Goal: Transaction & Acquisition: Book appointment/travel/reservation

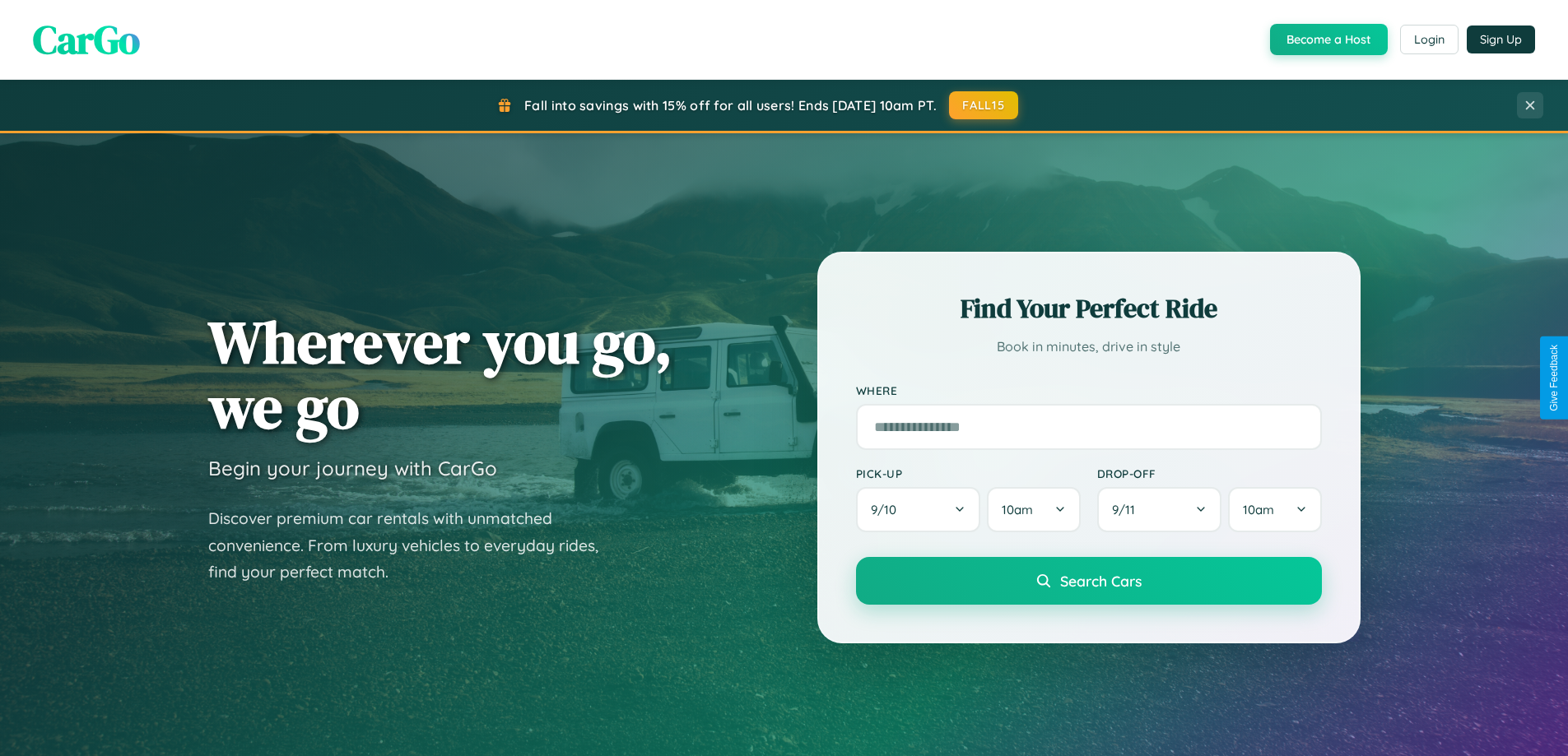
scroll to position [48, 0]
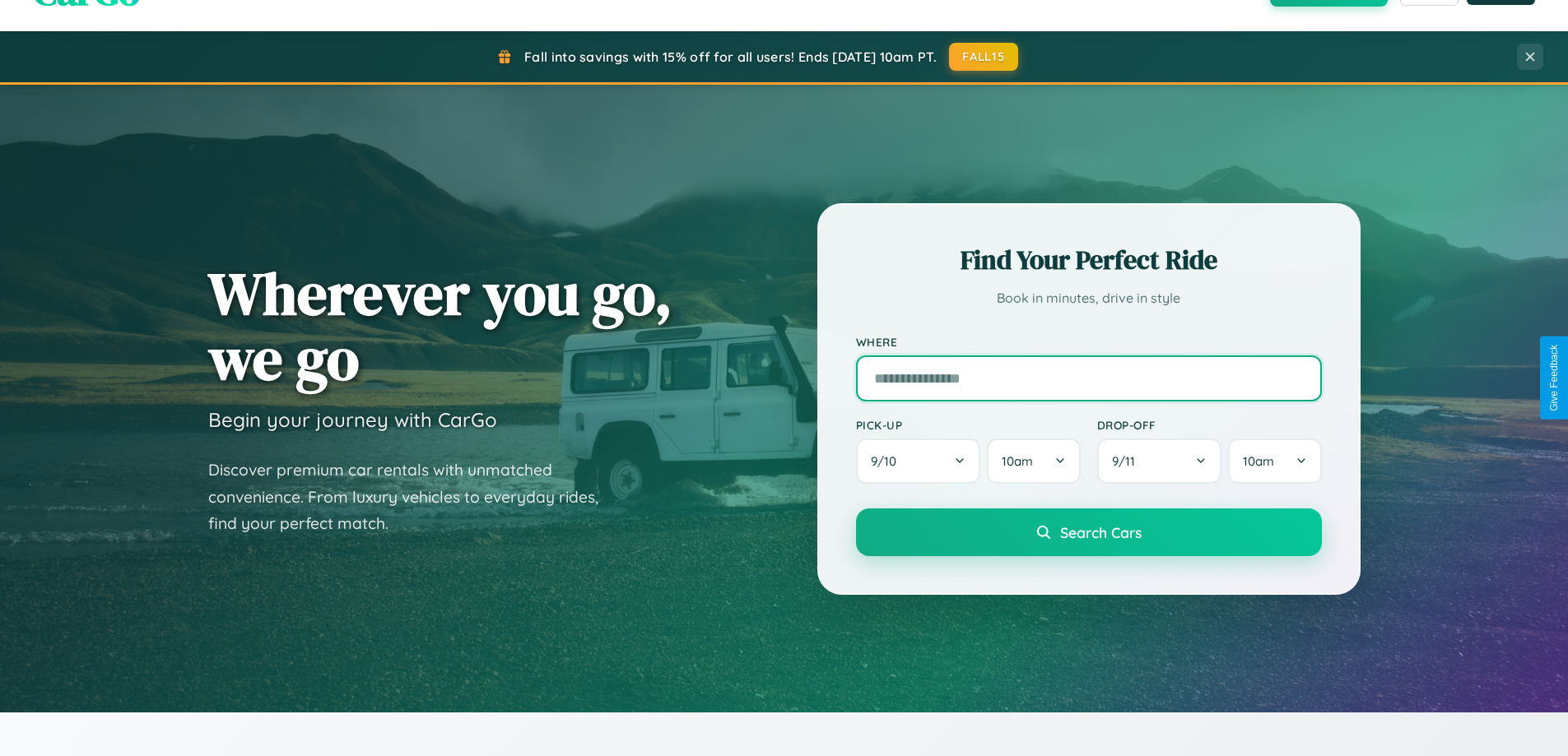
click at [1088, 378] on input "text" at bounding box center [1089, 379] width 466 height 46
type input "**********"
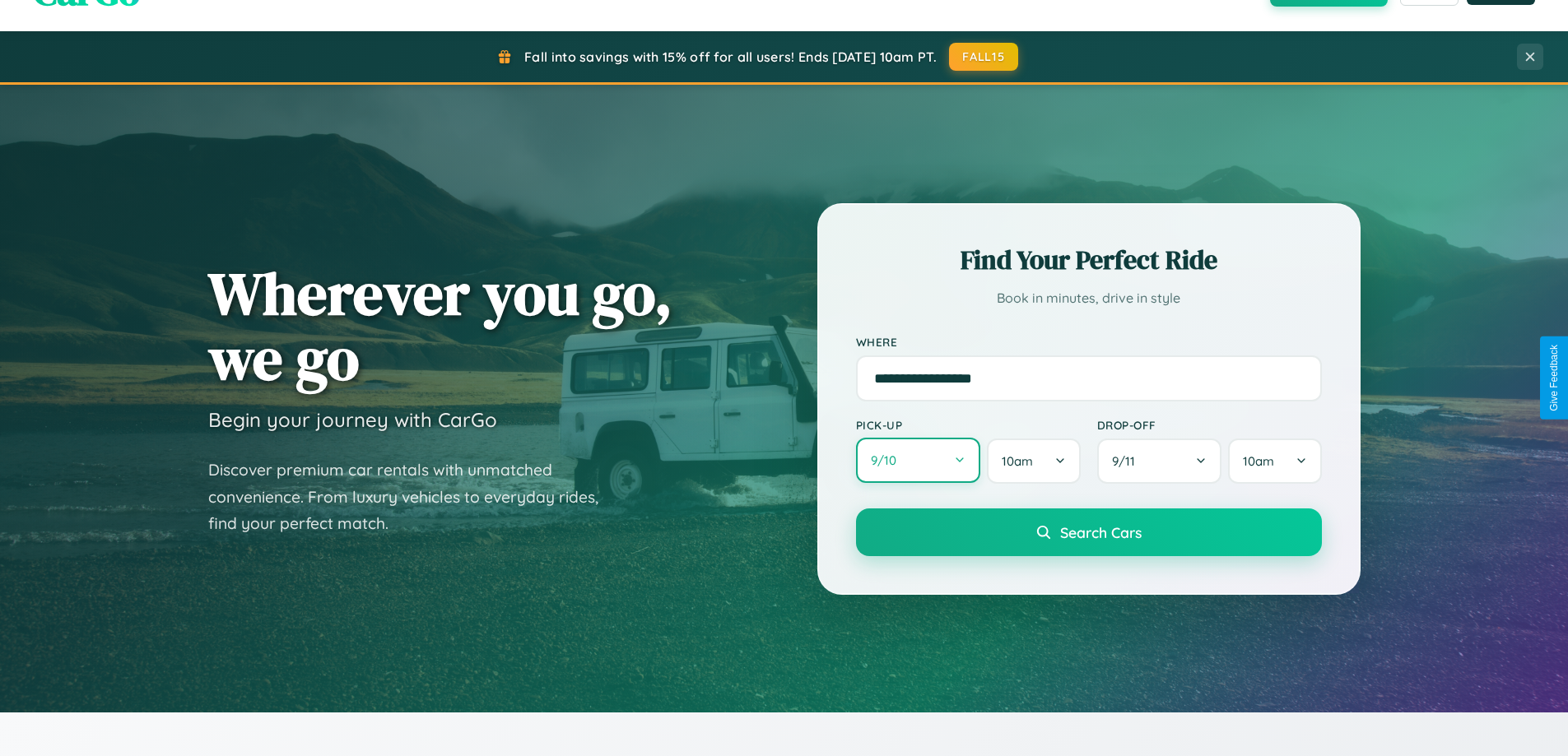
click at [917, 460] on button "9 / 10" at bounding box center [918, 460] width 125 height 45
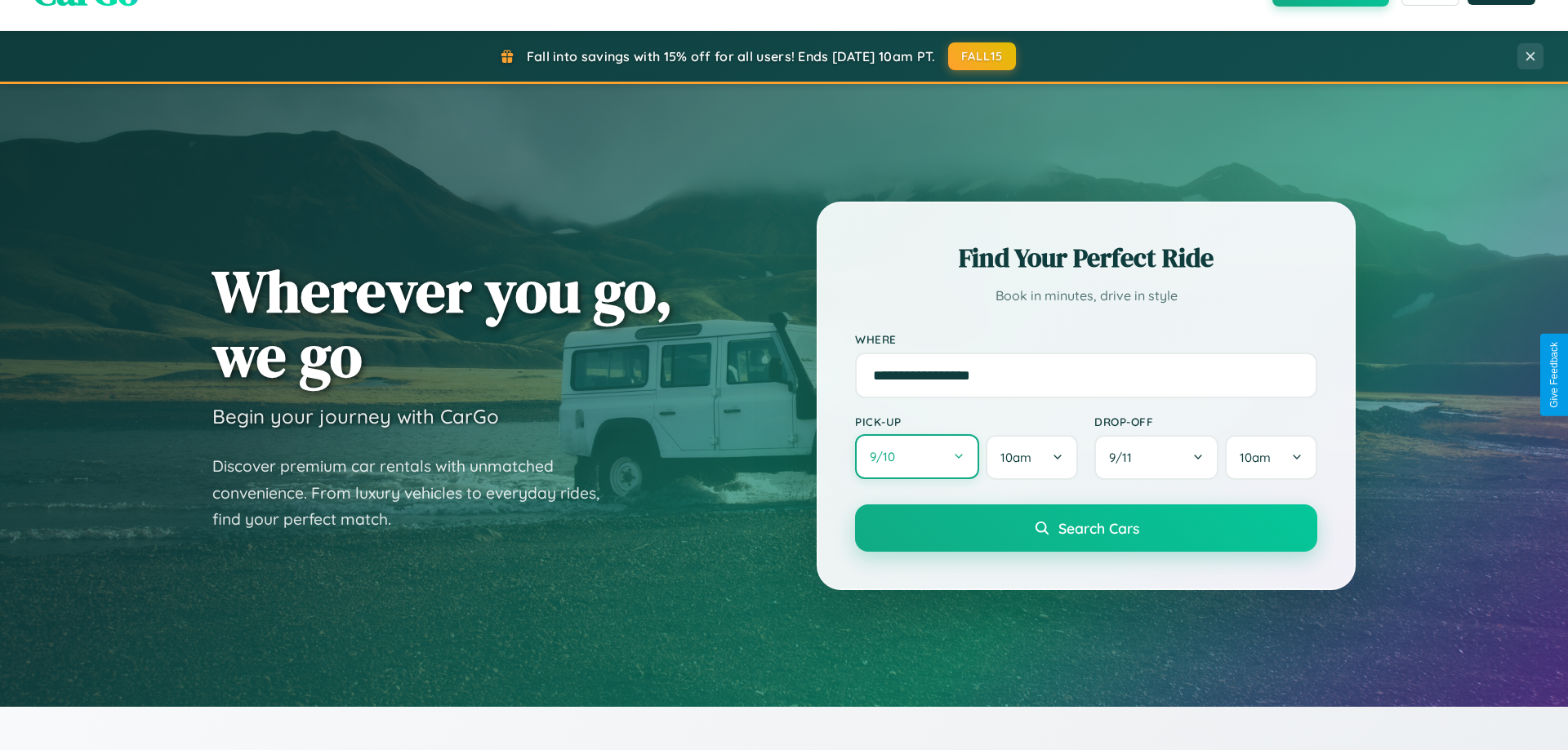
select select "*"
select select "****"
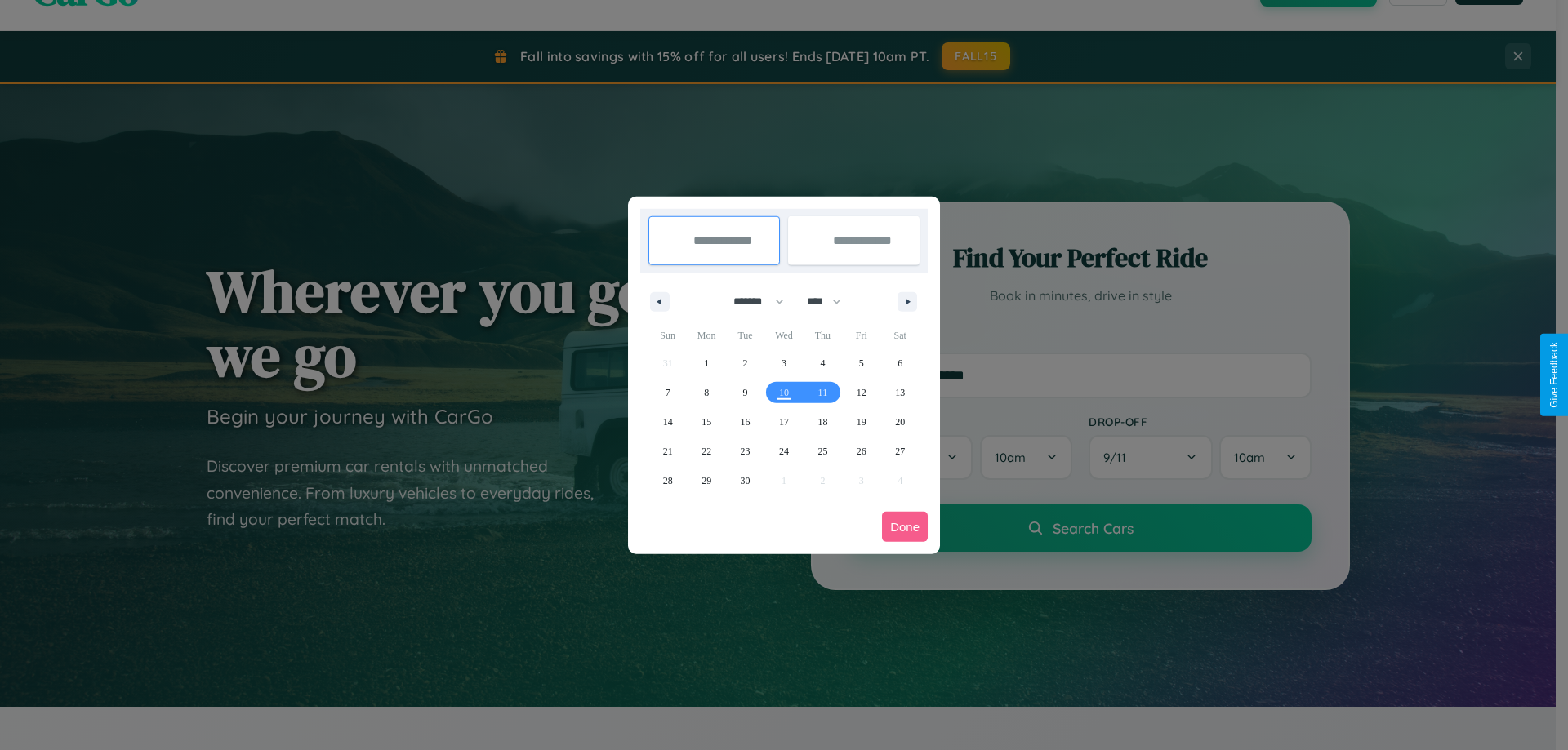
drag, startPoint x: 751, startPoint y: 301, endPoint x: 784, endPoint y: 327, distance: 42.0
click at [751, 301] on select "******* ******** ***** ***** *** **** **** ****** ********* ******* ******** **…" at bounding box center [755, 301] width 69 height 27
select select "*"
click at [831, 301] on select "**** **** **** **** **** **** **** **** **** **** **** **** **** **** **** ****…" at bounding box center [823, 301] width 49 height 27
select select "****"
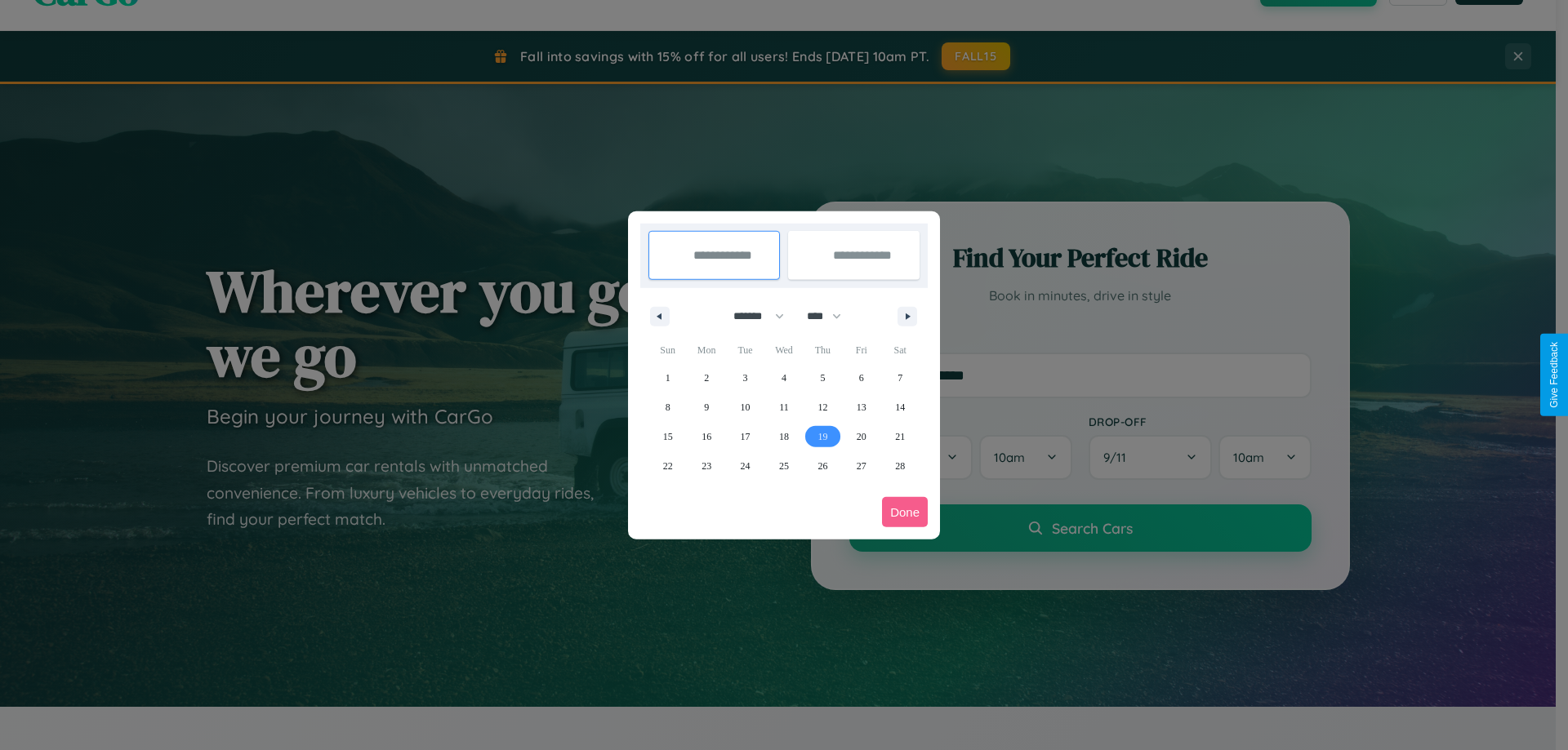
click at [822, 436] on span "19" at bounding box center [822, 437] width 10 height 29
type input "**********"
click at [908, 316] on icon "button" at bounding box center [910, 316] width 8 height 6
select select "*"
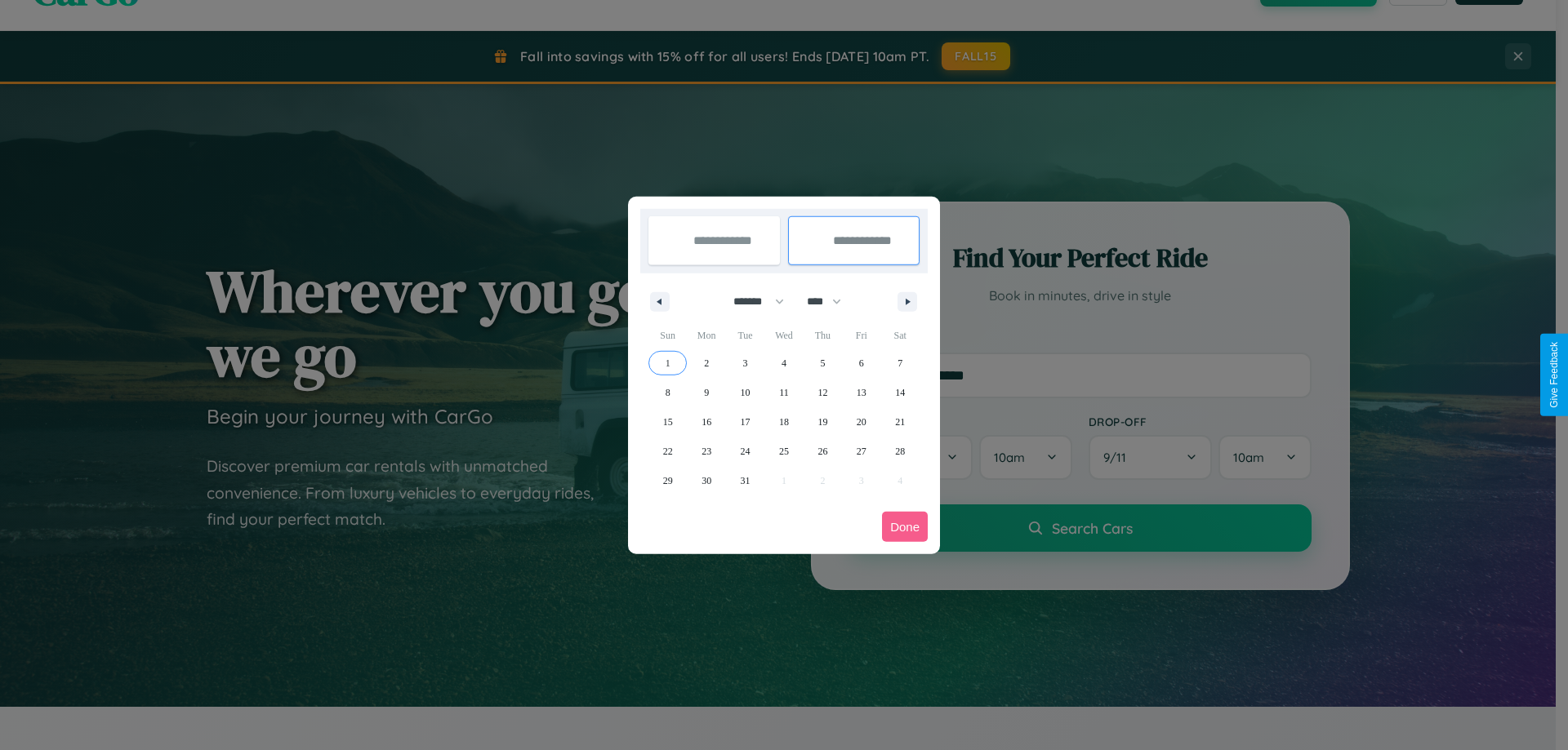
click at [668, 362] on span "1" at bounding box center [668, 363] width 5 height 29
type input "**********"
select select "*"
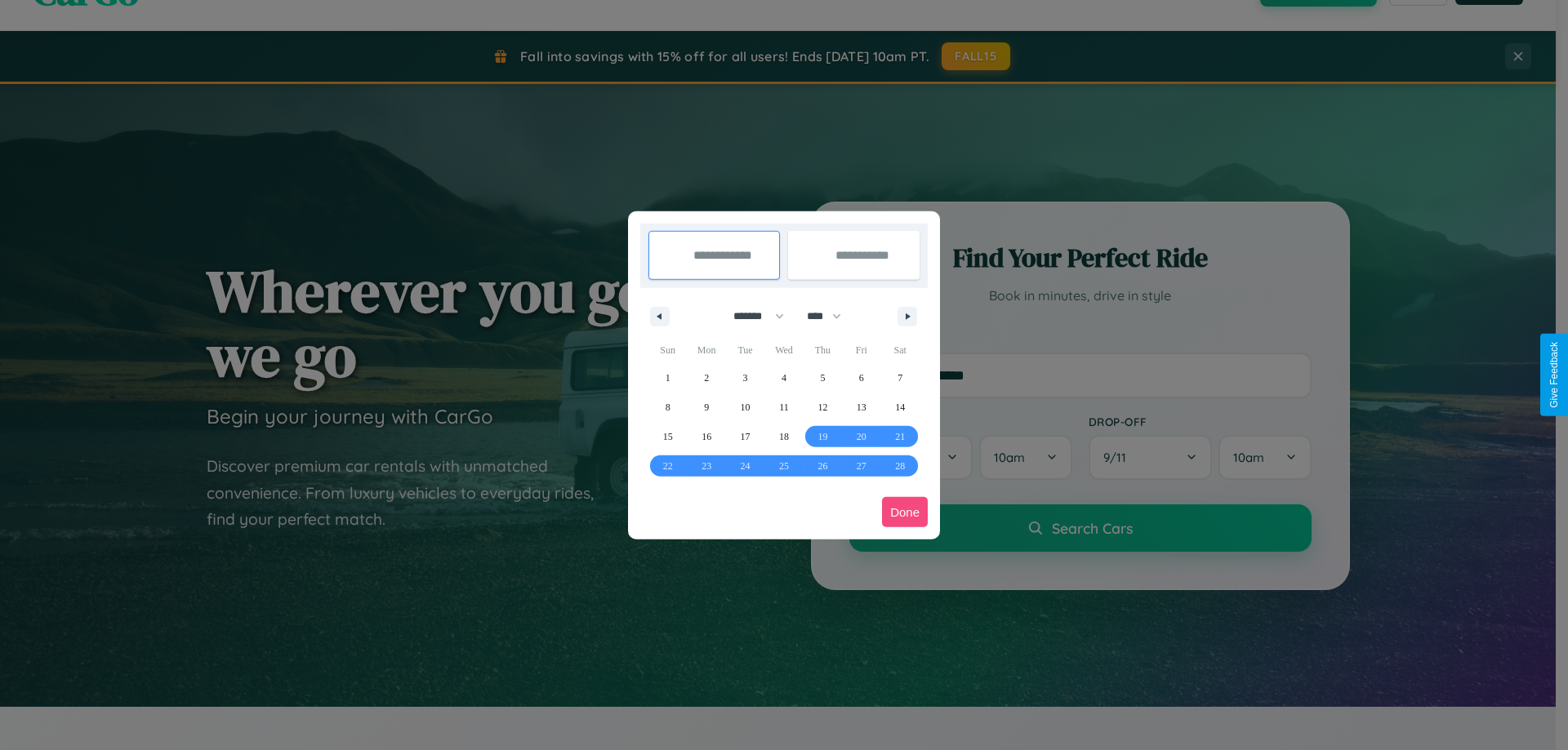
click at [905, 512] on button "Done" at bounding box center [905, 512] width 46 height 30
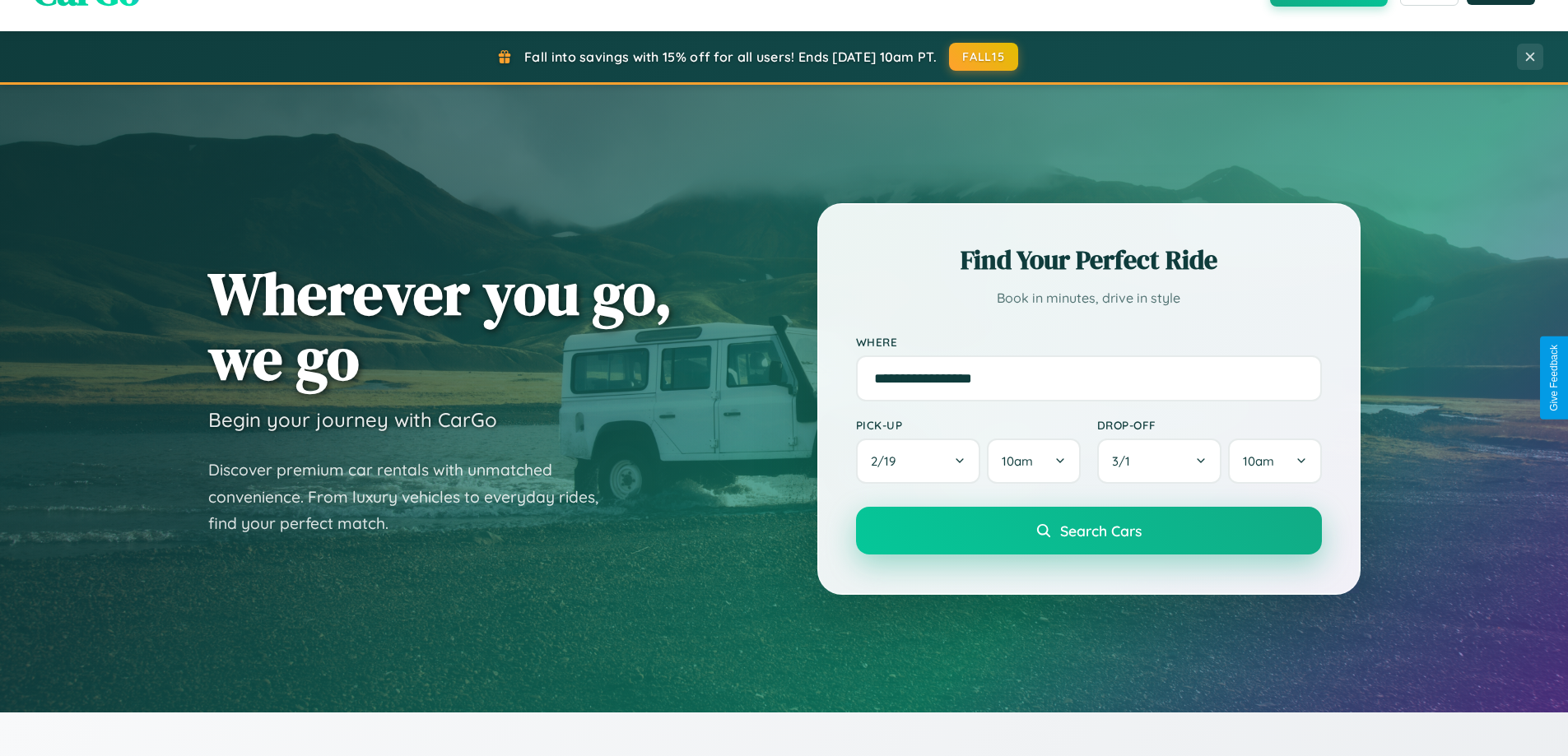
click at [1088, 531] on span "Search Cars" at bounding box center [1101, 531] width 82 height 19
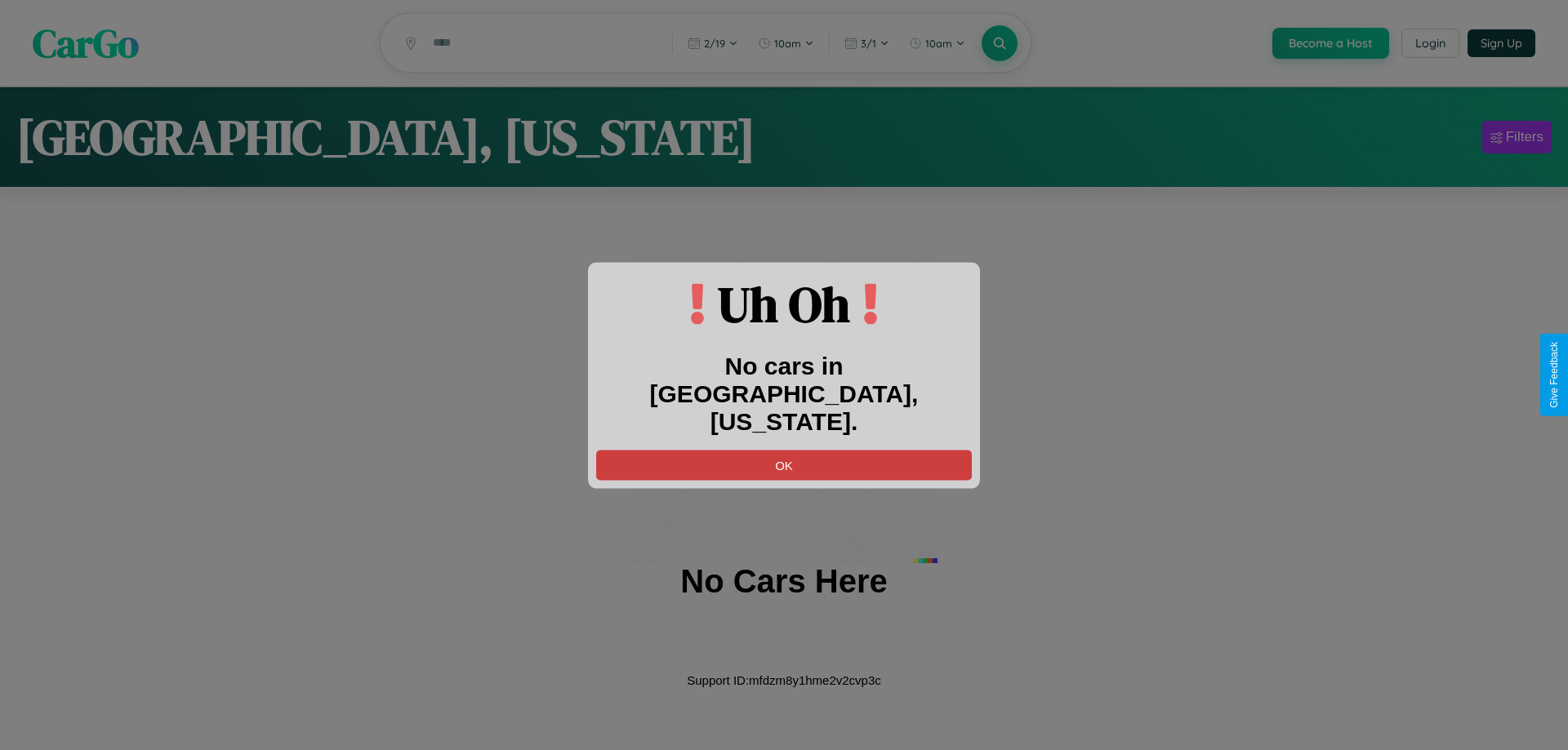
click at [784, 449] on button "OK" at bounding box center [784, 464] width 376 height 30
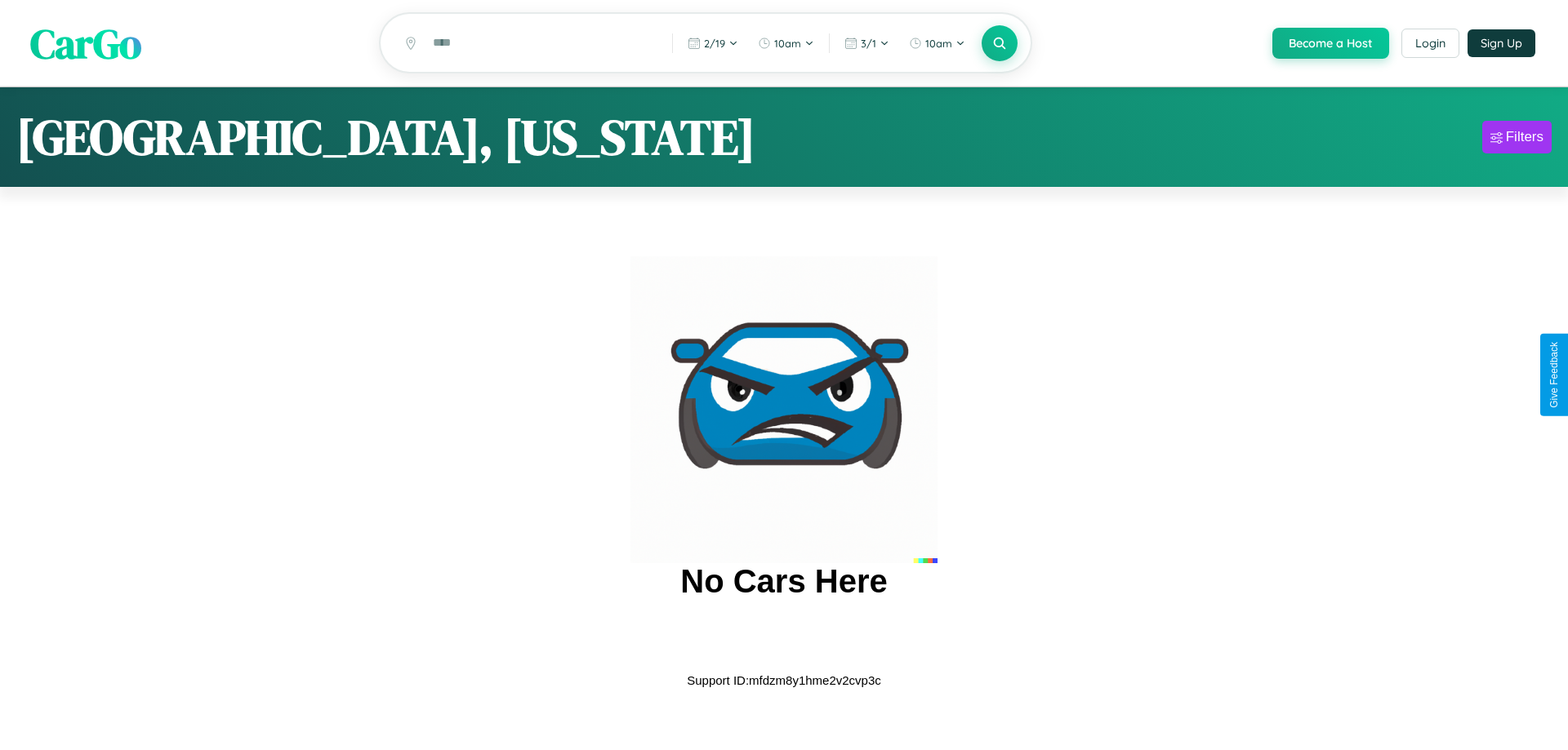
click at [86, 44] on span "CarGo" at bounding box center [86, 42] width 111 height 56
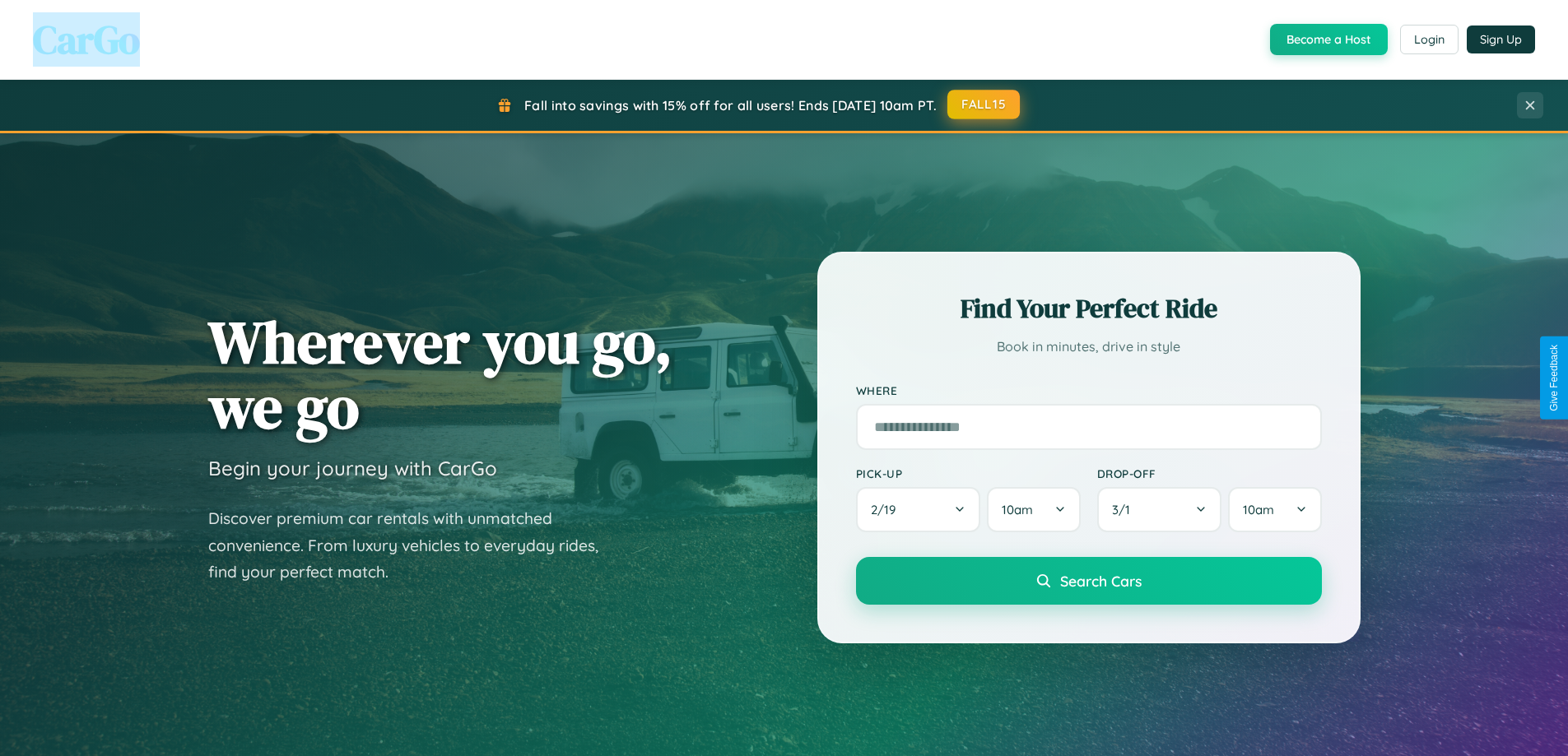
click at [984, 105] on button "FALL15" at bounding box center [983, 105] width 72 height 30
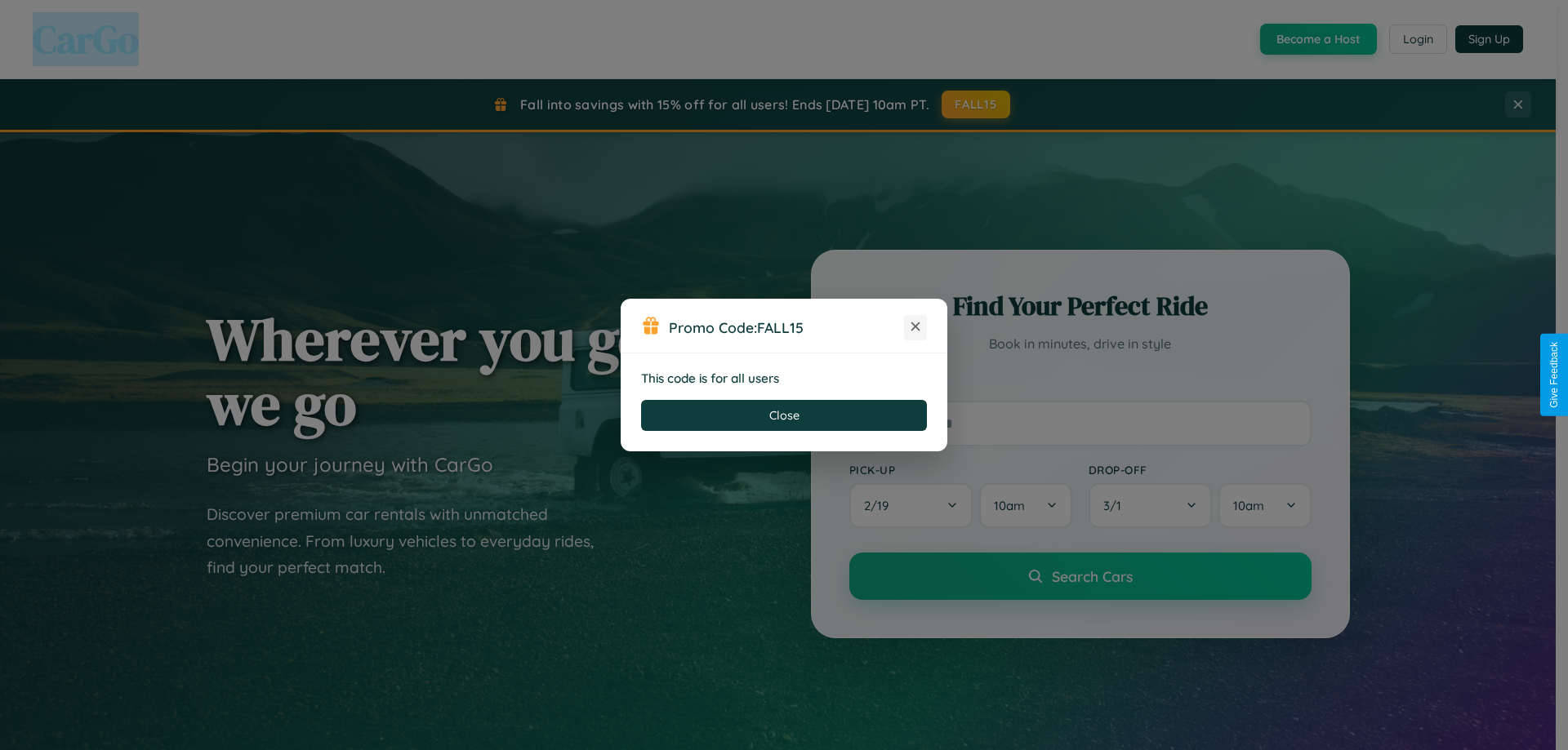
click at [916, 327] on icon at bounding box center [916, 326] width 17 height 17
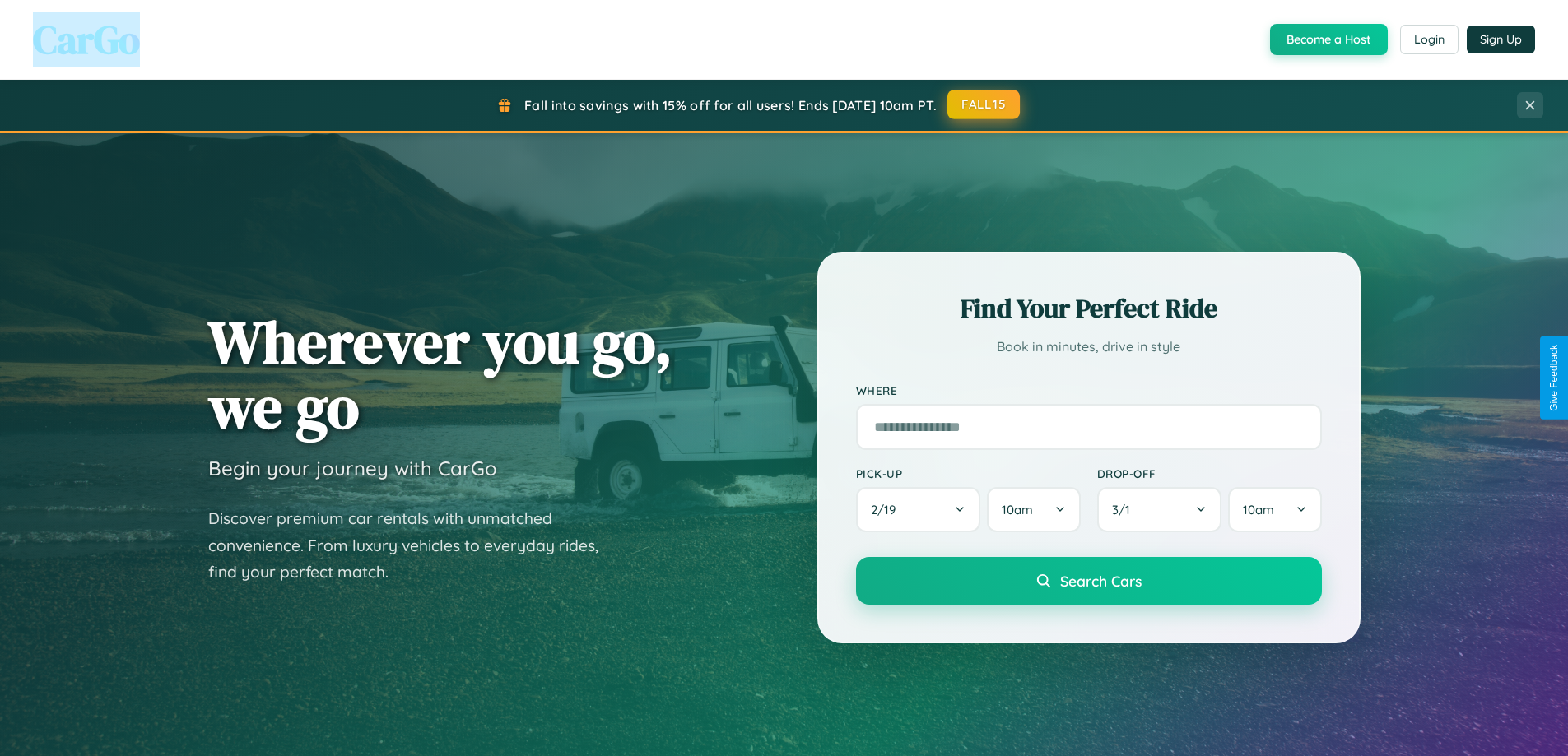
click at [984, 106] on button "FALL15" at bounding box center [983, 105] width 72 height 30
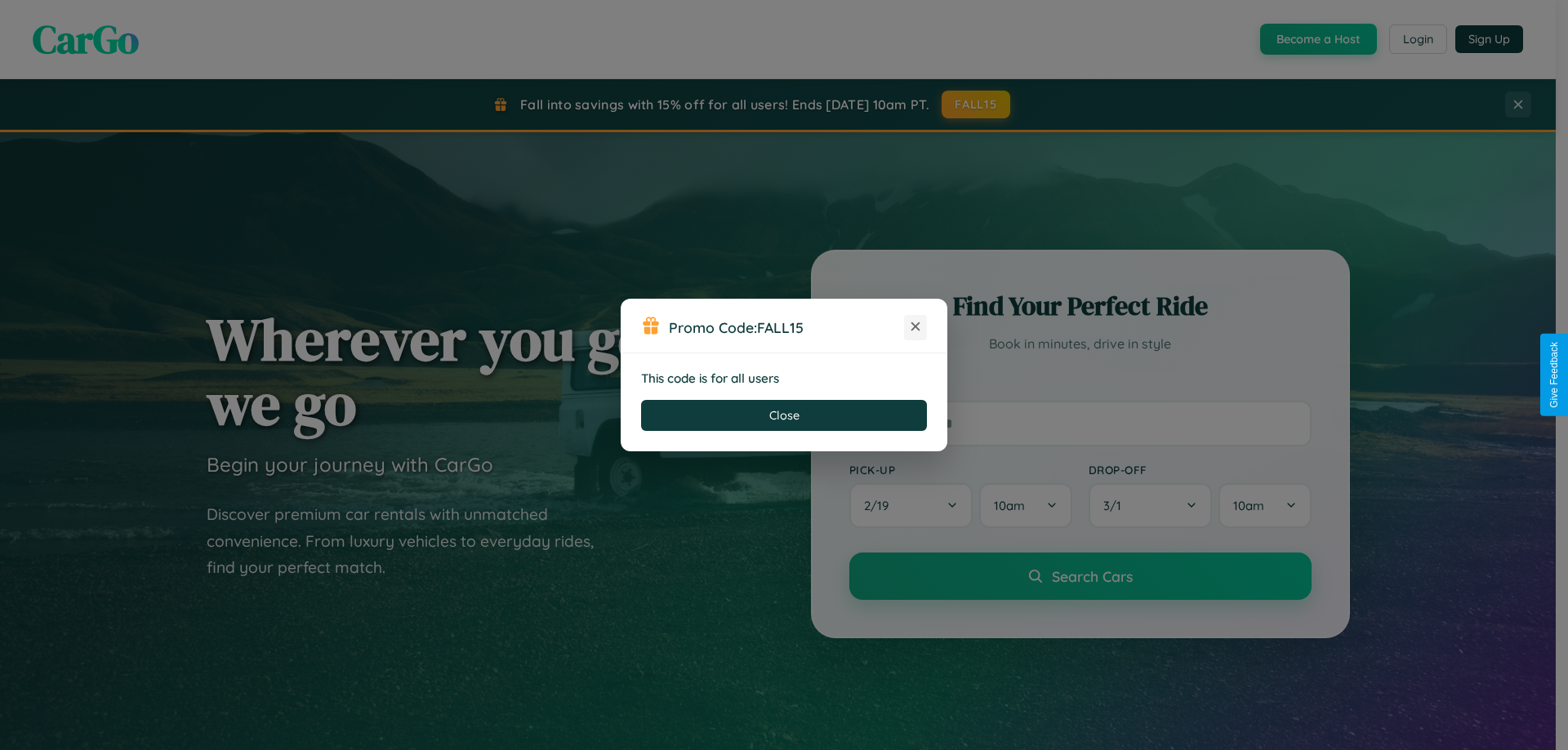
click at [916, 327] on icon at bounding box center [916, 326] width 17 height 17
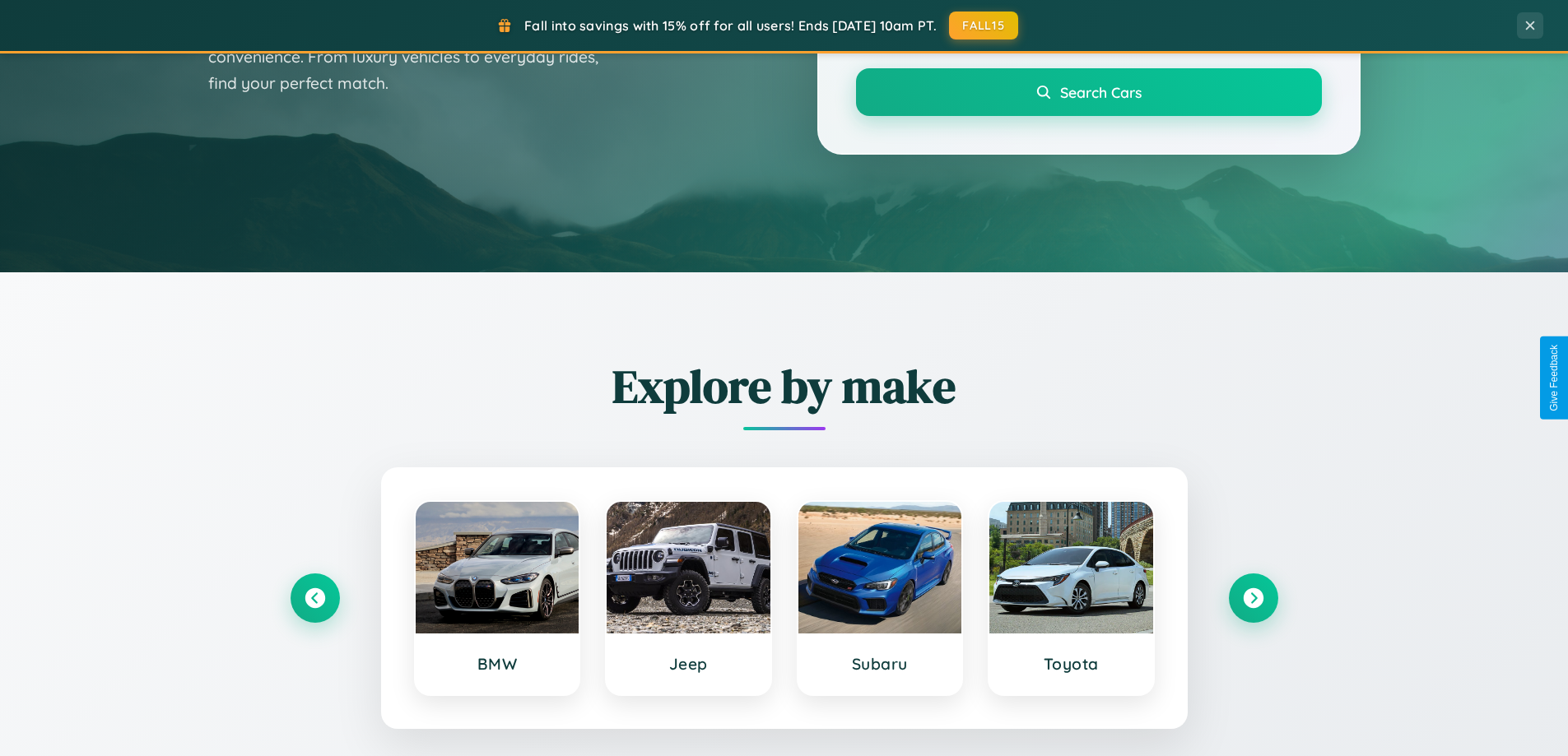
scroll to position [710, 0]
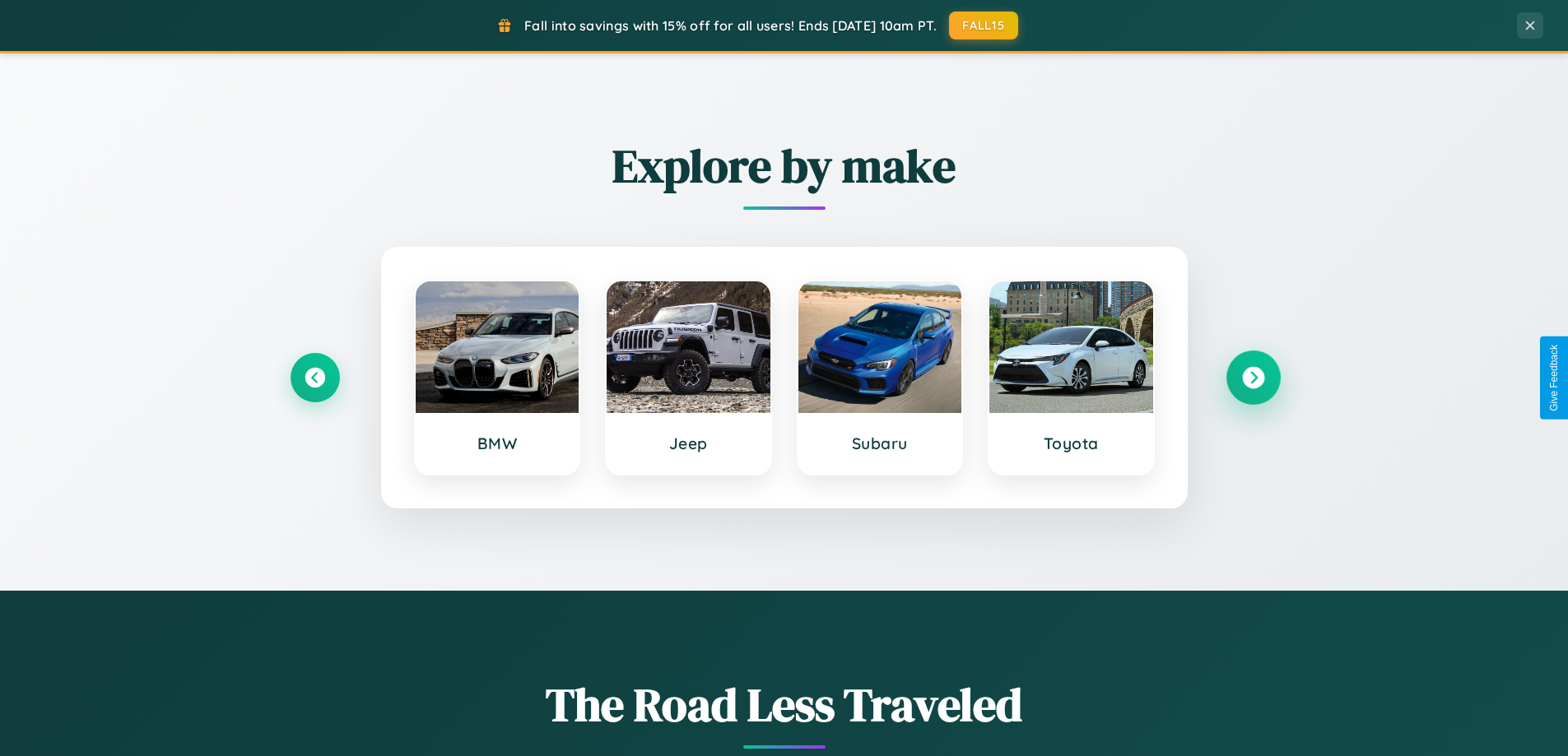
click at [1253, 378] on icon at bounding box center [1253, 378] width 22 height 22
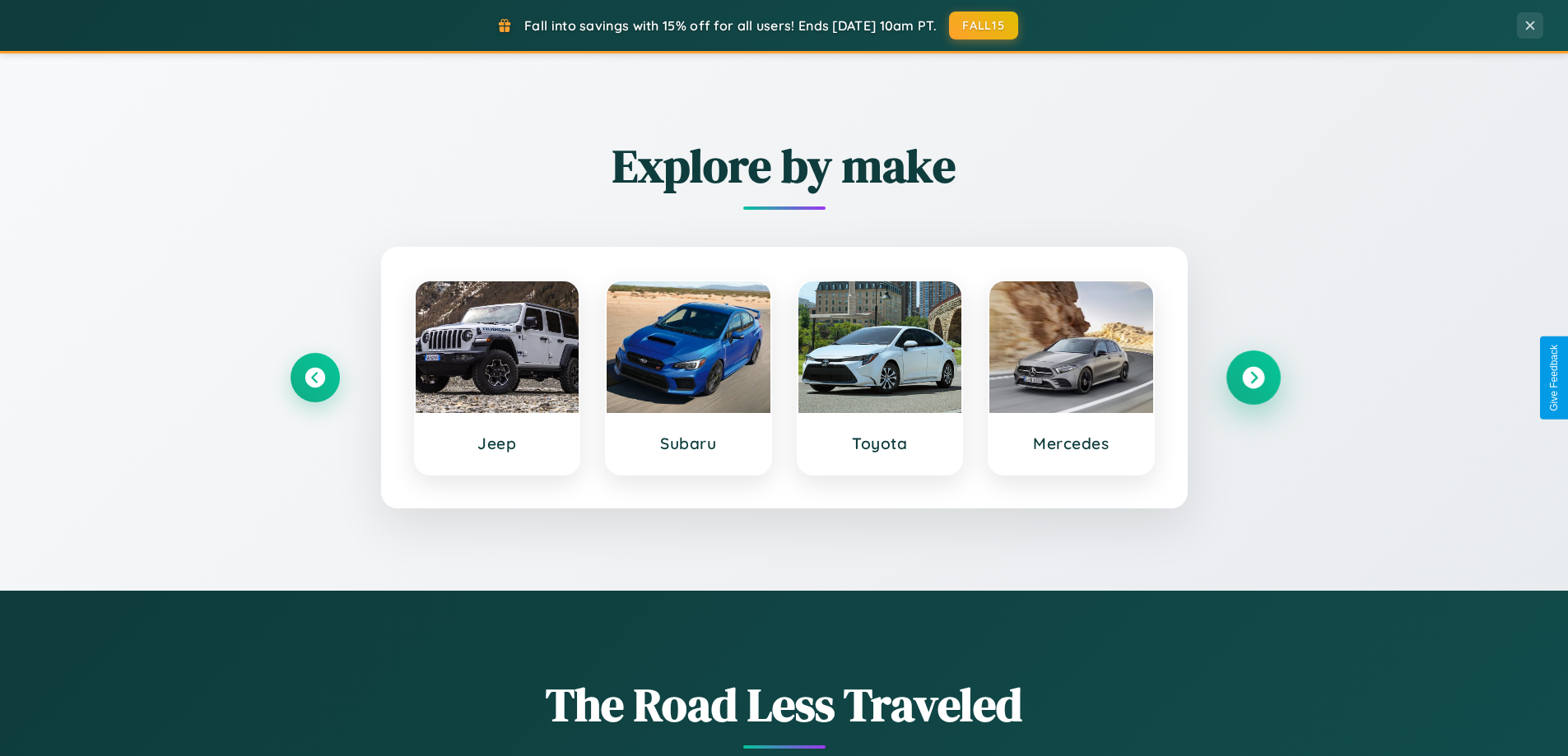
click at [1253, 378] on icon at bounding box center [1253, 378] width 22 height 22
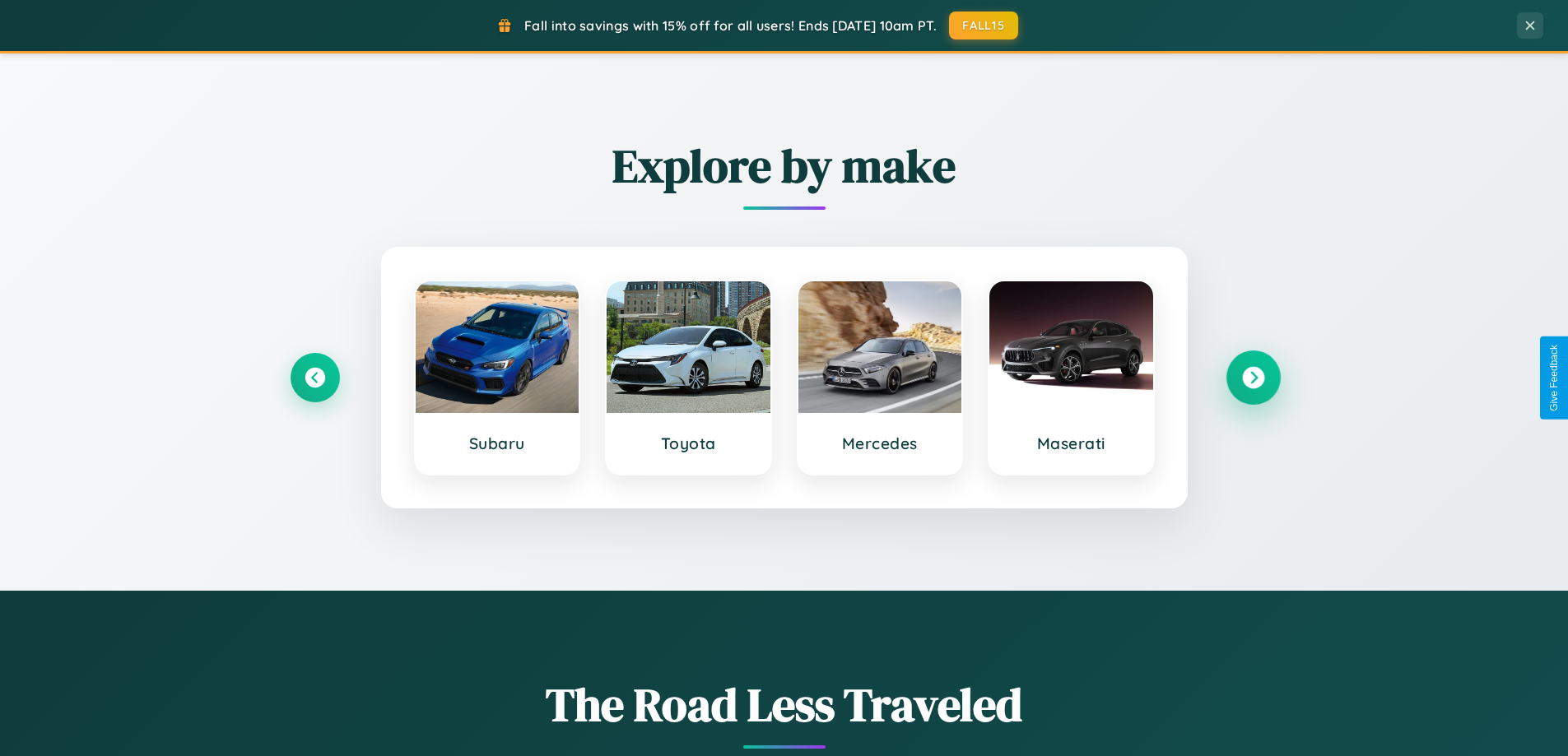
click at [1253, 378] on icon at bounding box center [1253, 378] width 22 height 22
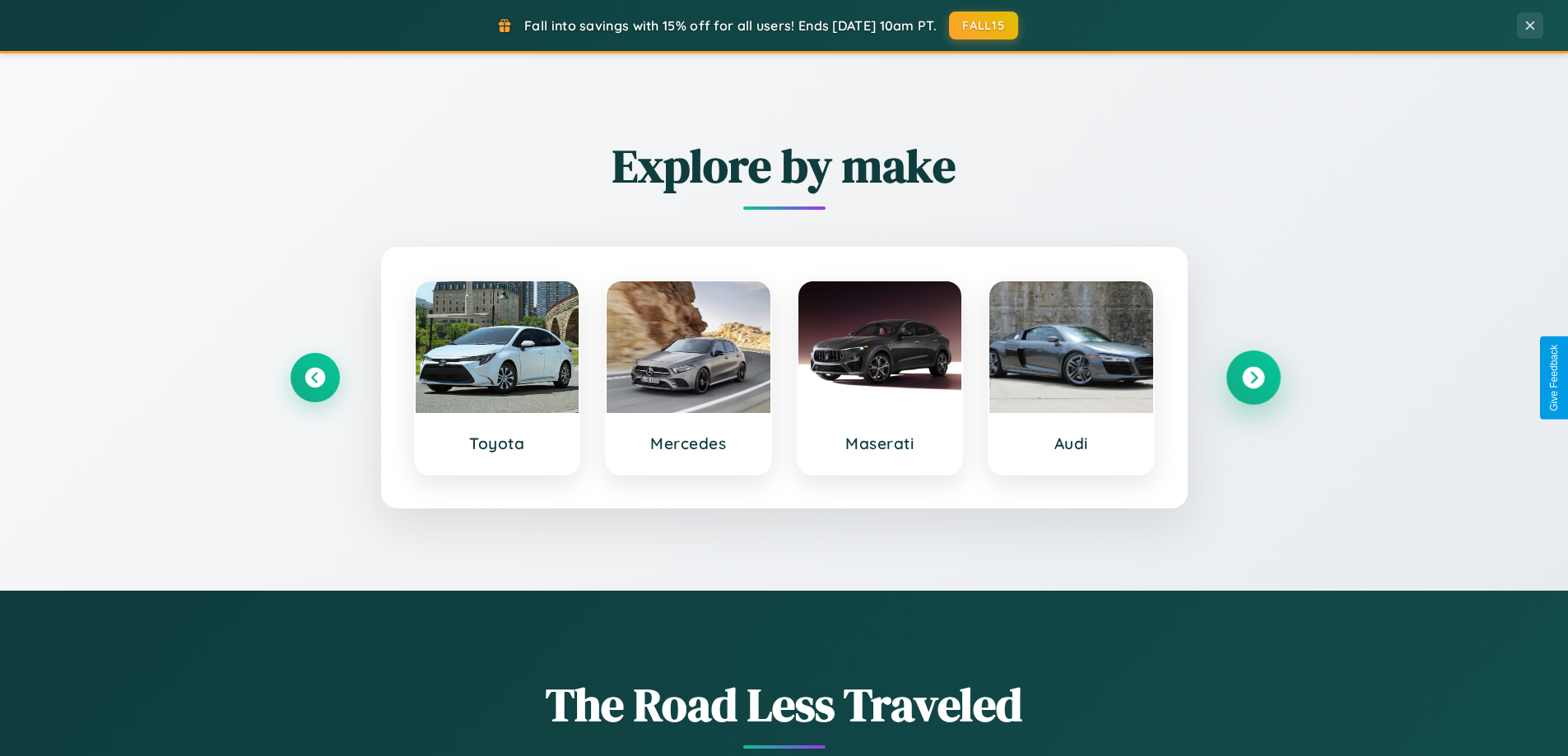
click at [1253, 378] on icon at bounding box center [1253, 378] width 22 height 22
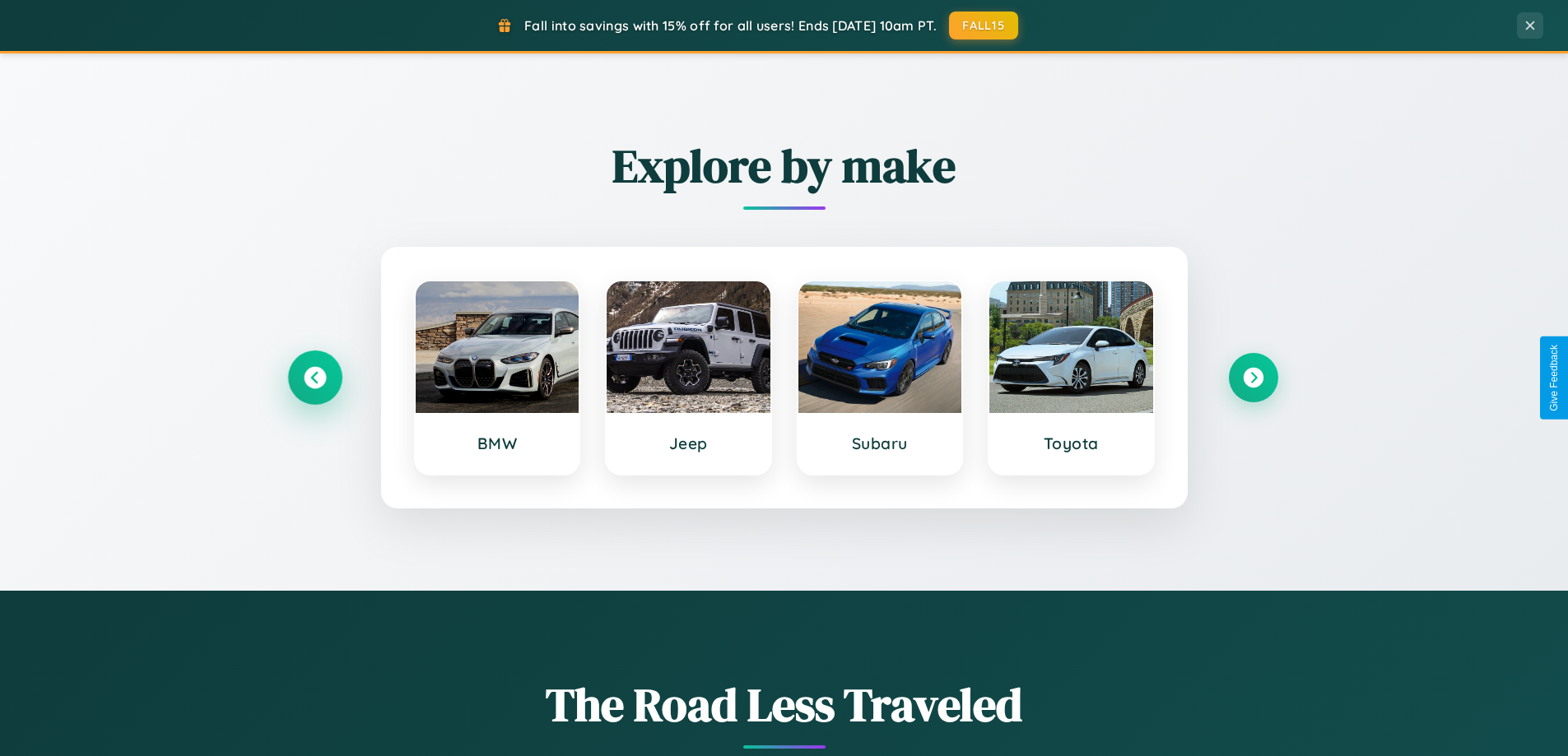
click at [314, 378] on icon at bounding box center [315, 378] width 22 height 22
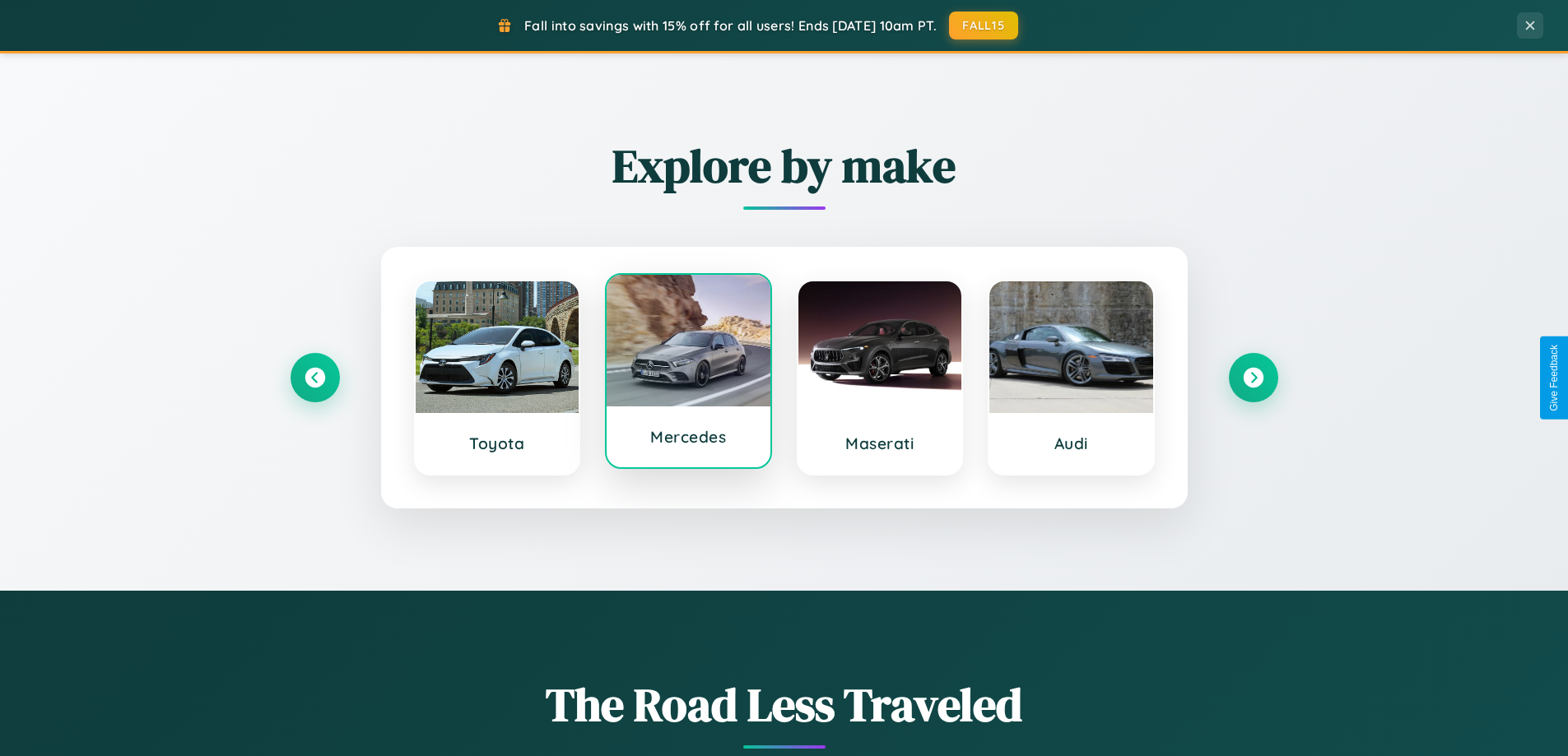
click at [688, 378] on div at bounding box center [689, 341] width 164 height 132
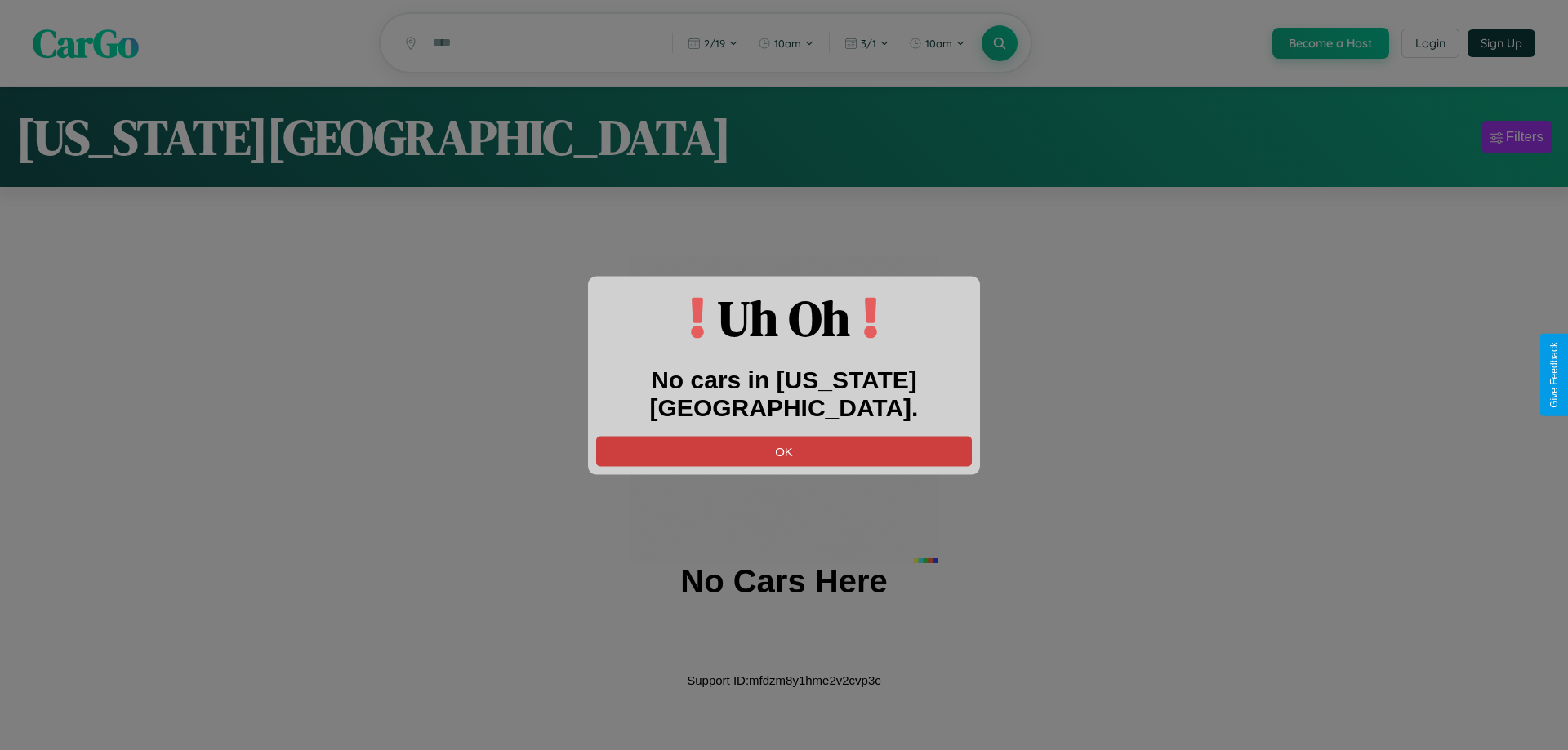
click at [784, 436] on button "OK" at bounding box center [784, 450] width 376 height 30
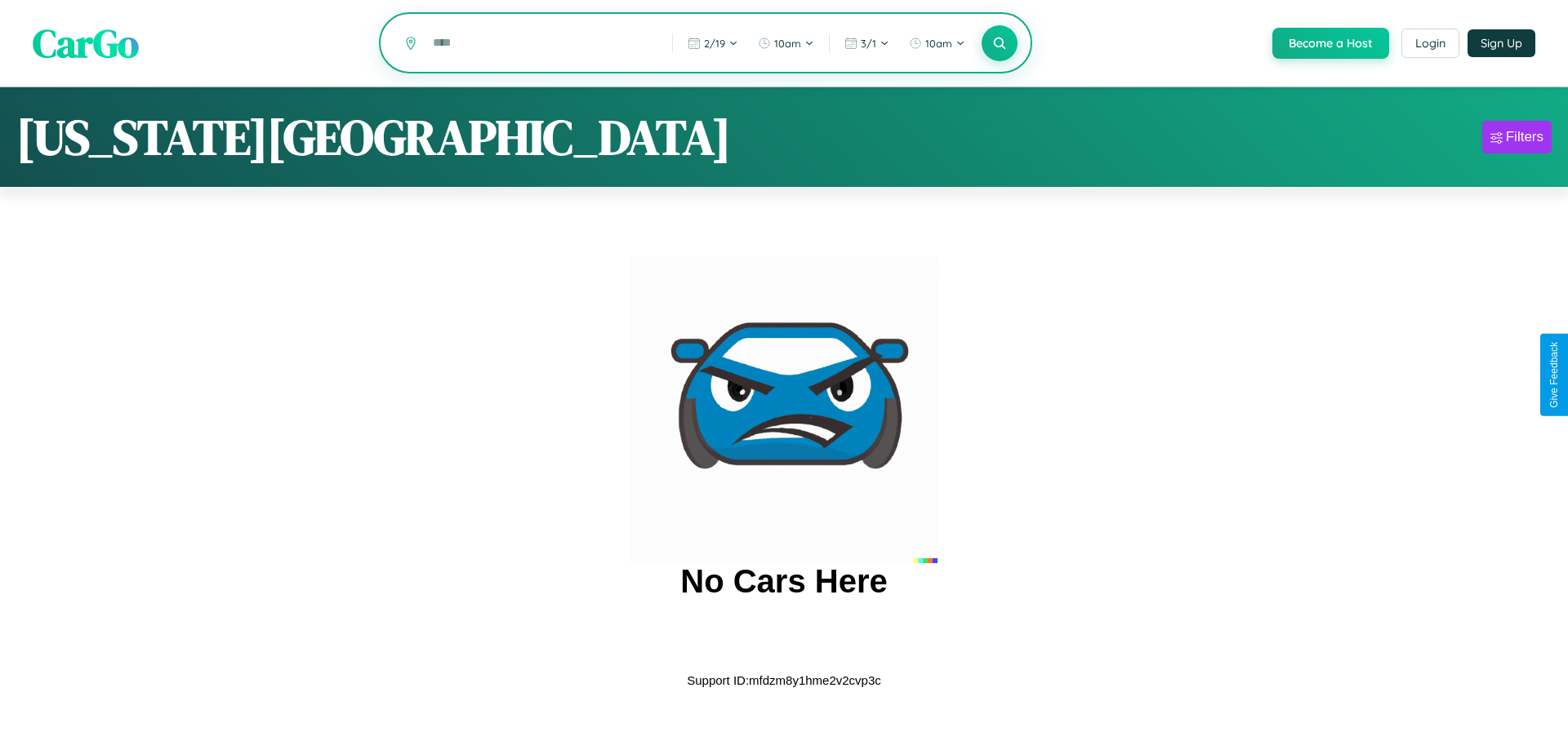
click at [540, 44] on input "text" at bounding box center [540, 42] width 231 height 28
click at [998, 44] on icon at bounding box center [999, 42] width 16 height 16
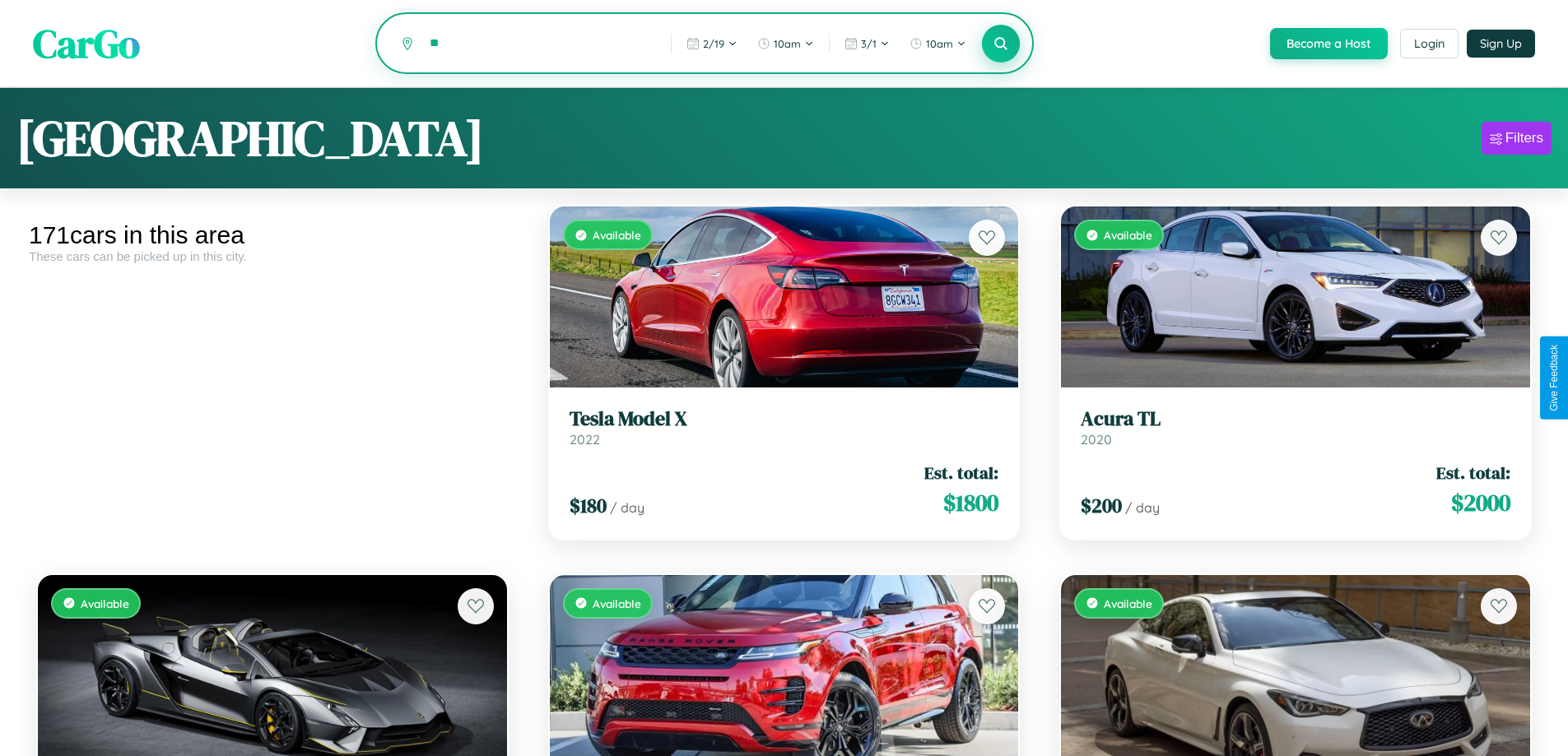
type input "*"
click at [1000, 44] on icon at bounding box center [1001, 43] width 16 height 16
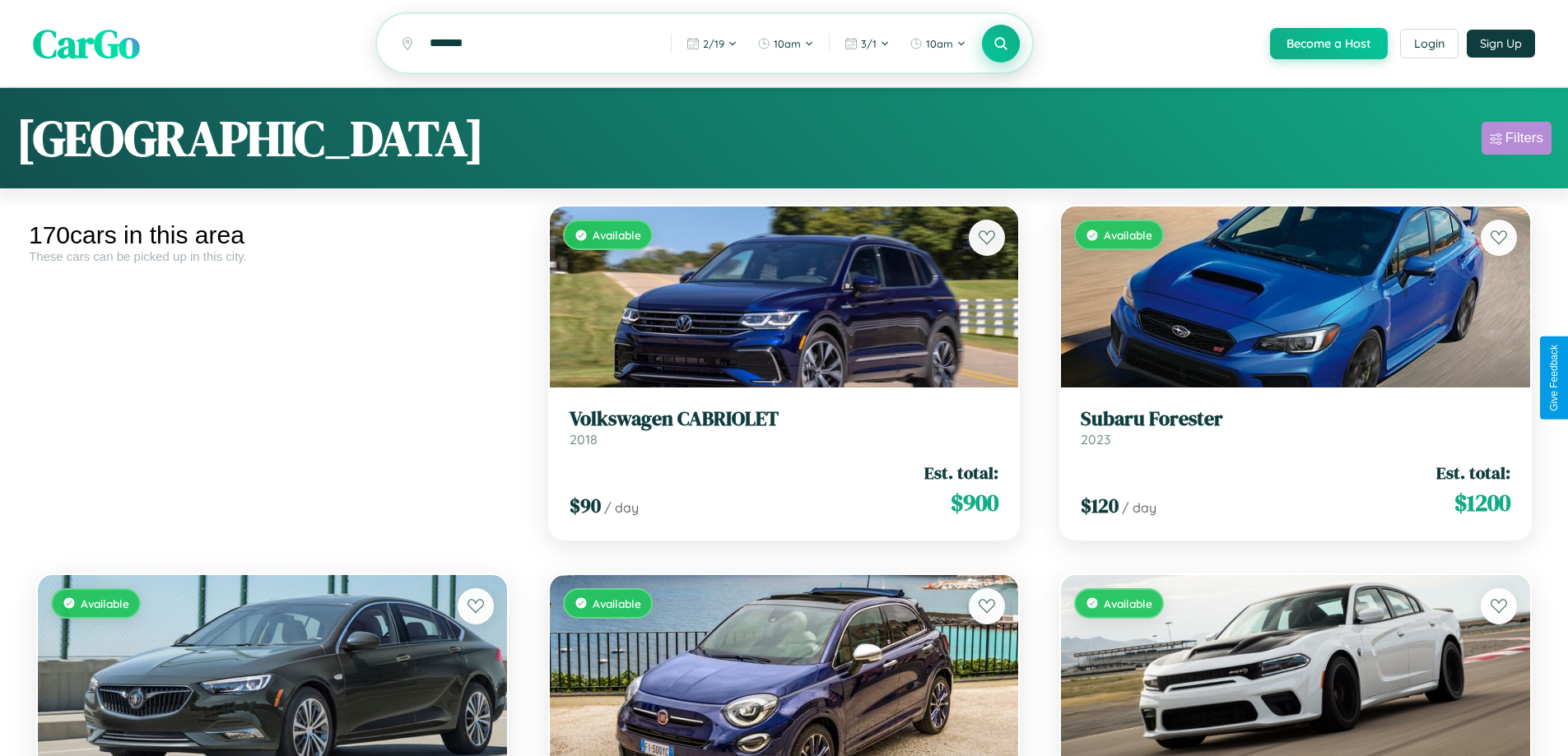
click at [1516, 141] on div "Filters" at bounding box center [1524, 138] width 38 height 17
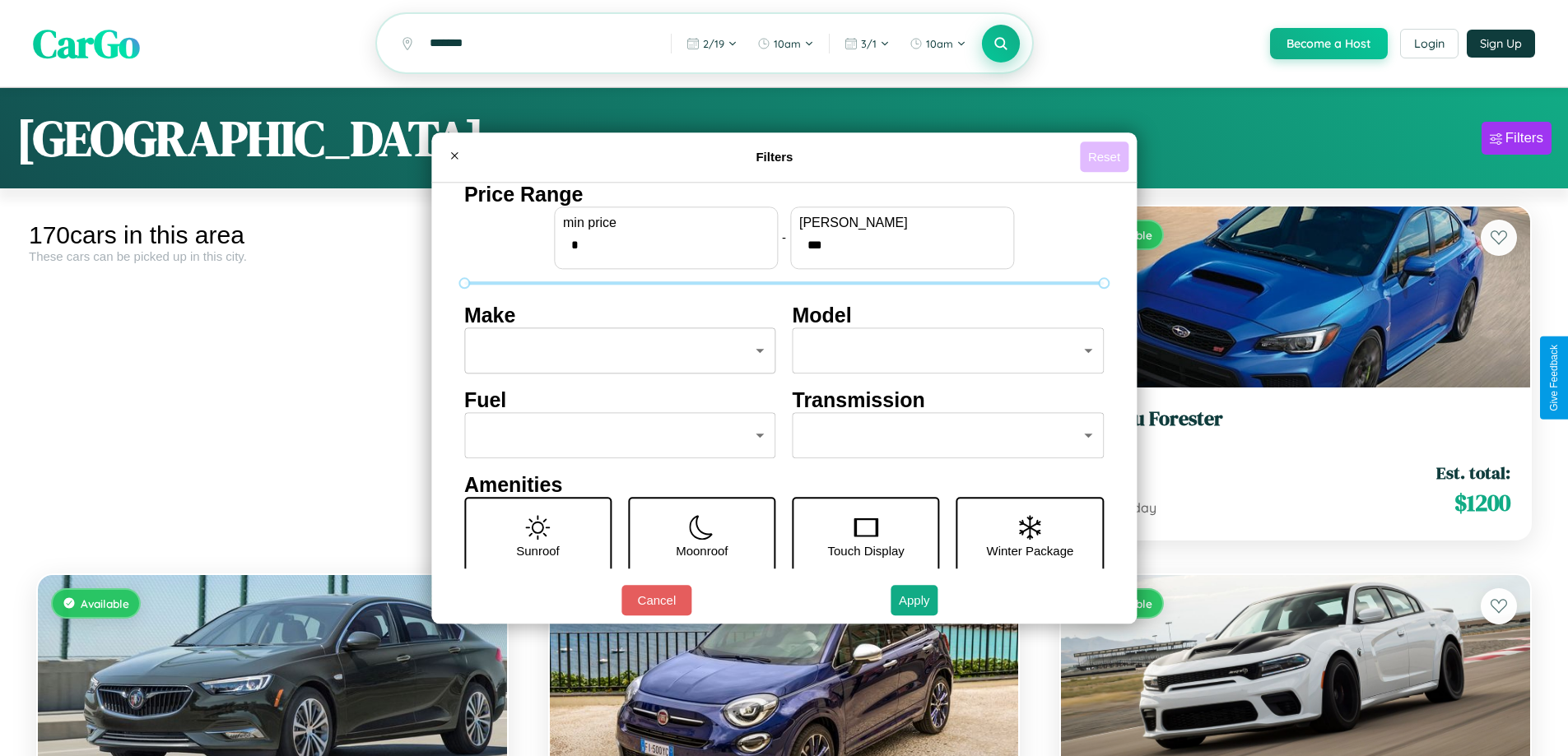
click at [1106, 157] on button "Reset" at bounding box center [1104, 157] width 48 height 31
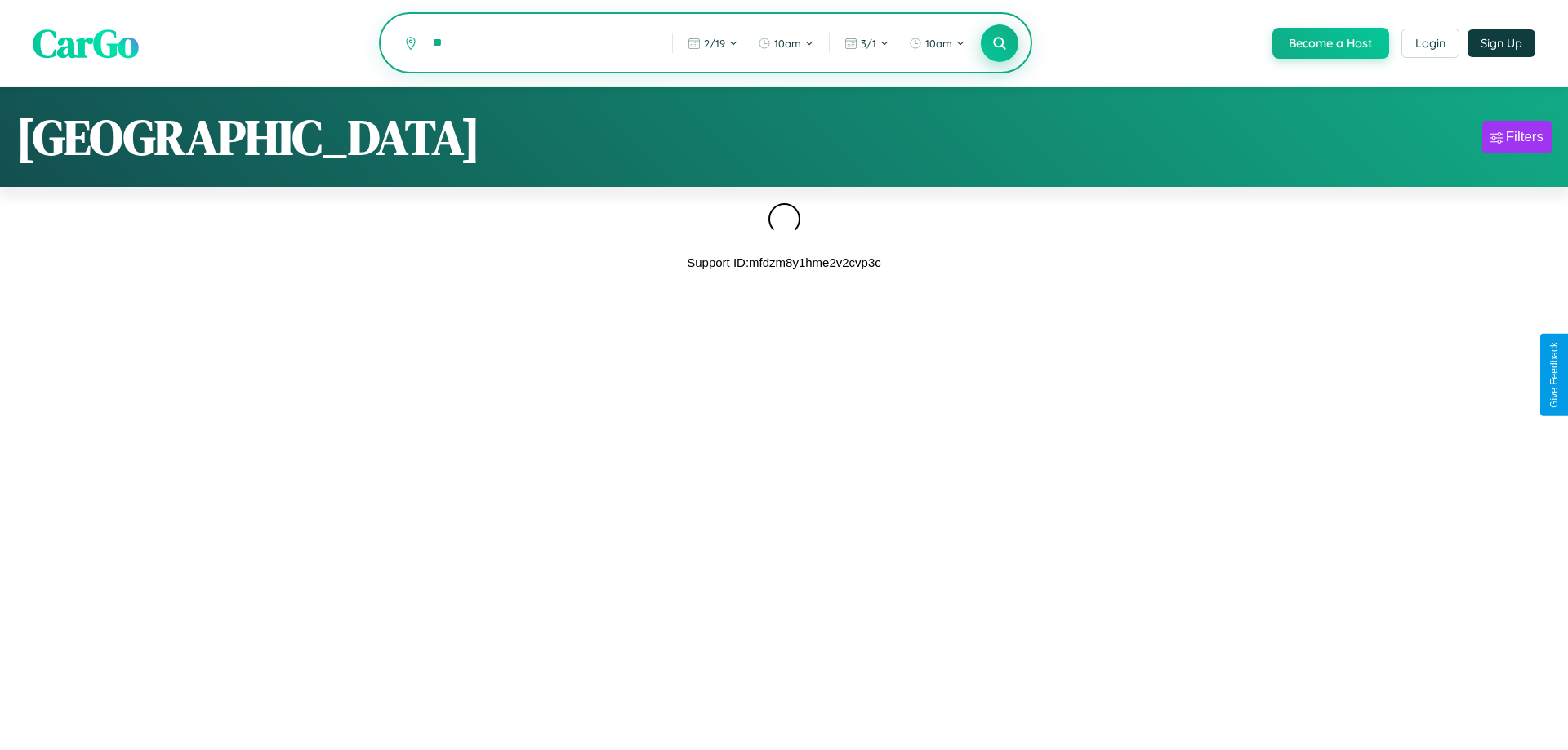
type input "*"
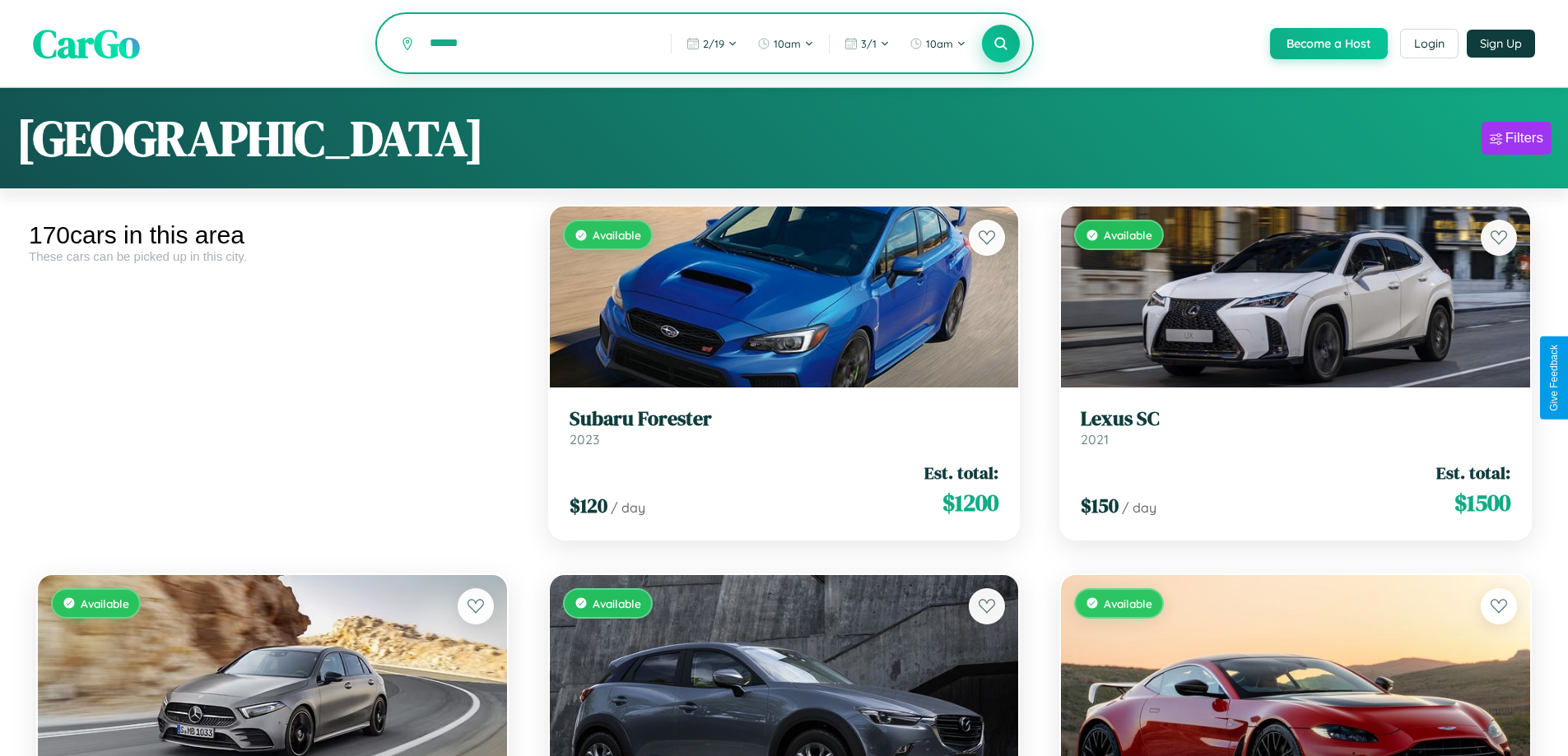
type input "******"
click at [1000, 44] on icon at bounding box center [1001, 43] width 16 height 16
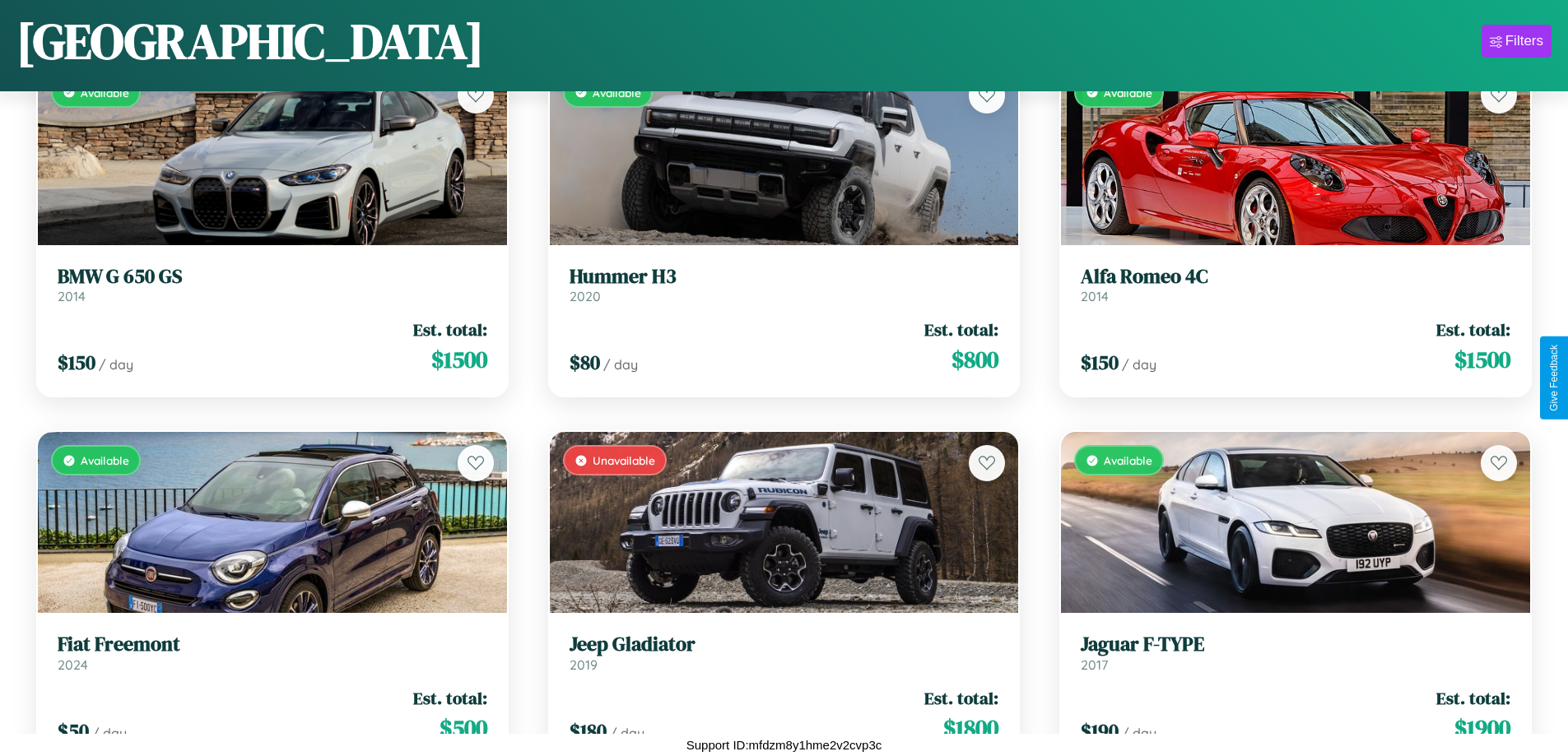
scroll to position [1705, 0]
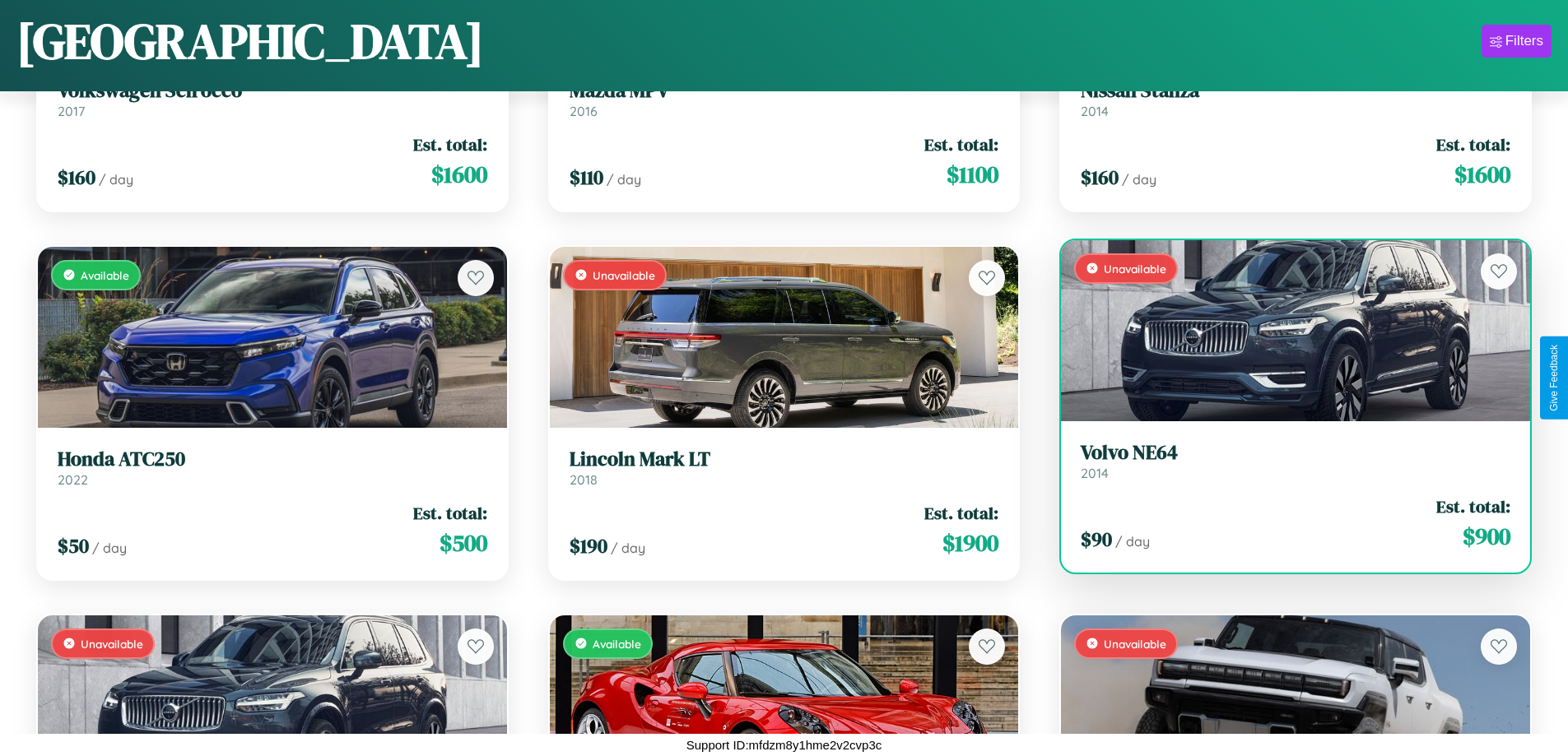
click at [1284, 330] on div "Unavailable" at bounding box center [1296, 330] width 469 height 181
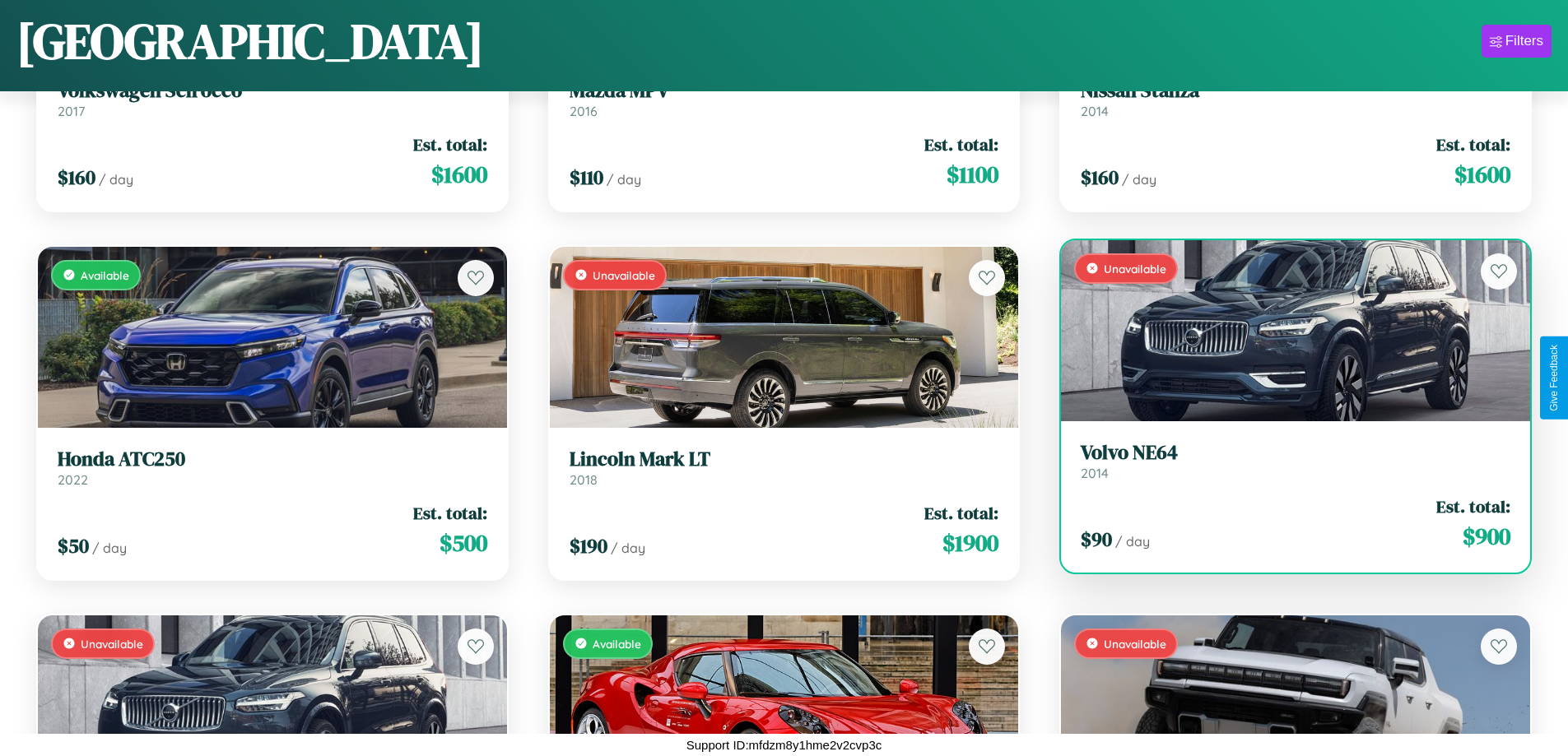
click at [1284, 330] on div "Unavailable" at bounding box center [1296, 330] width 469 height 181
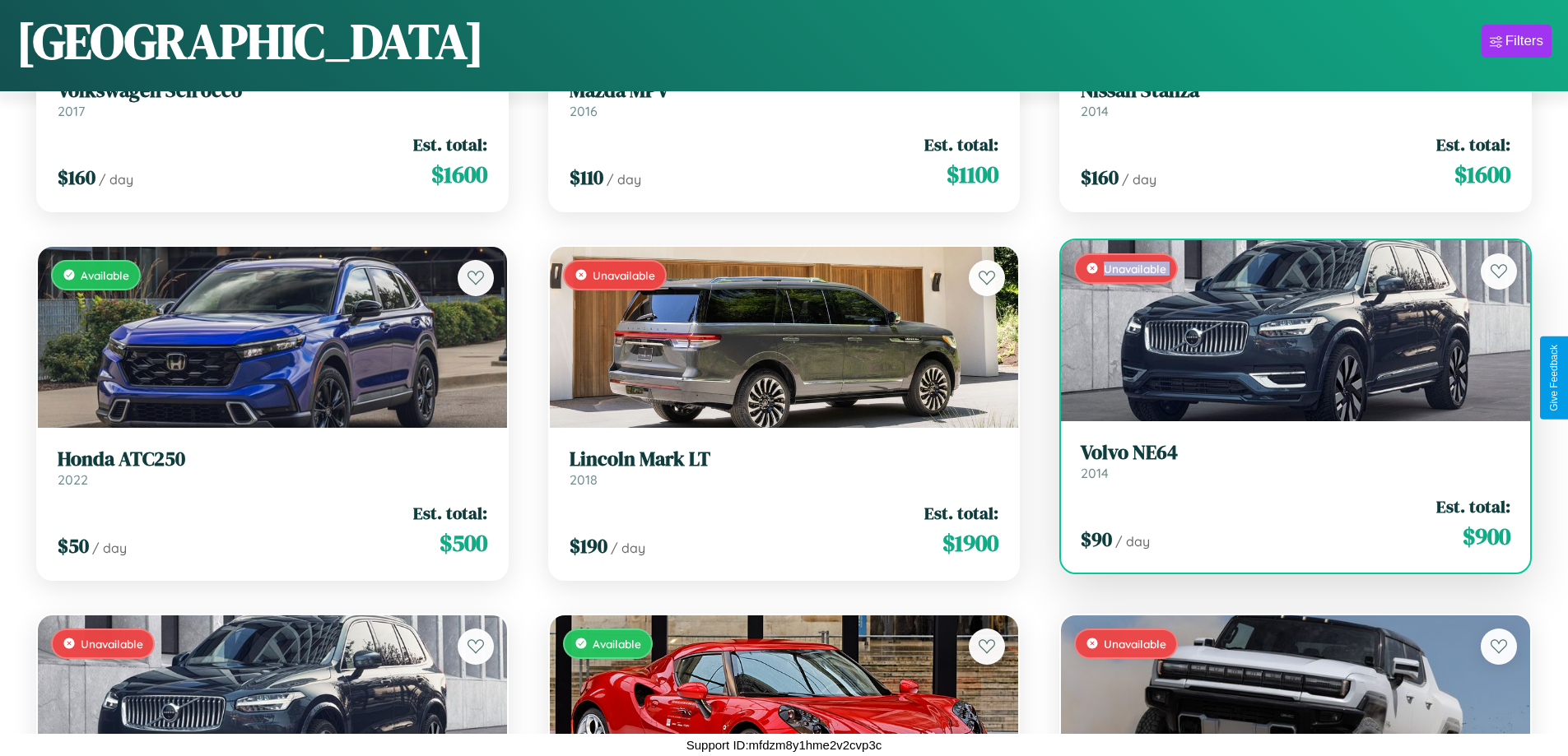
click at [1284, 330] on div "Unavailable" at bounding box center [1296, 330] width 469 height 181
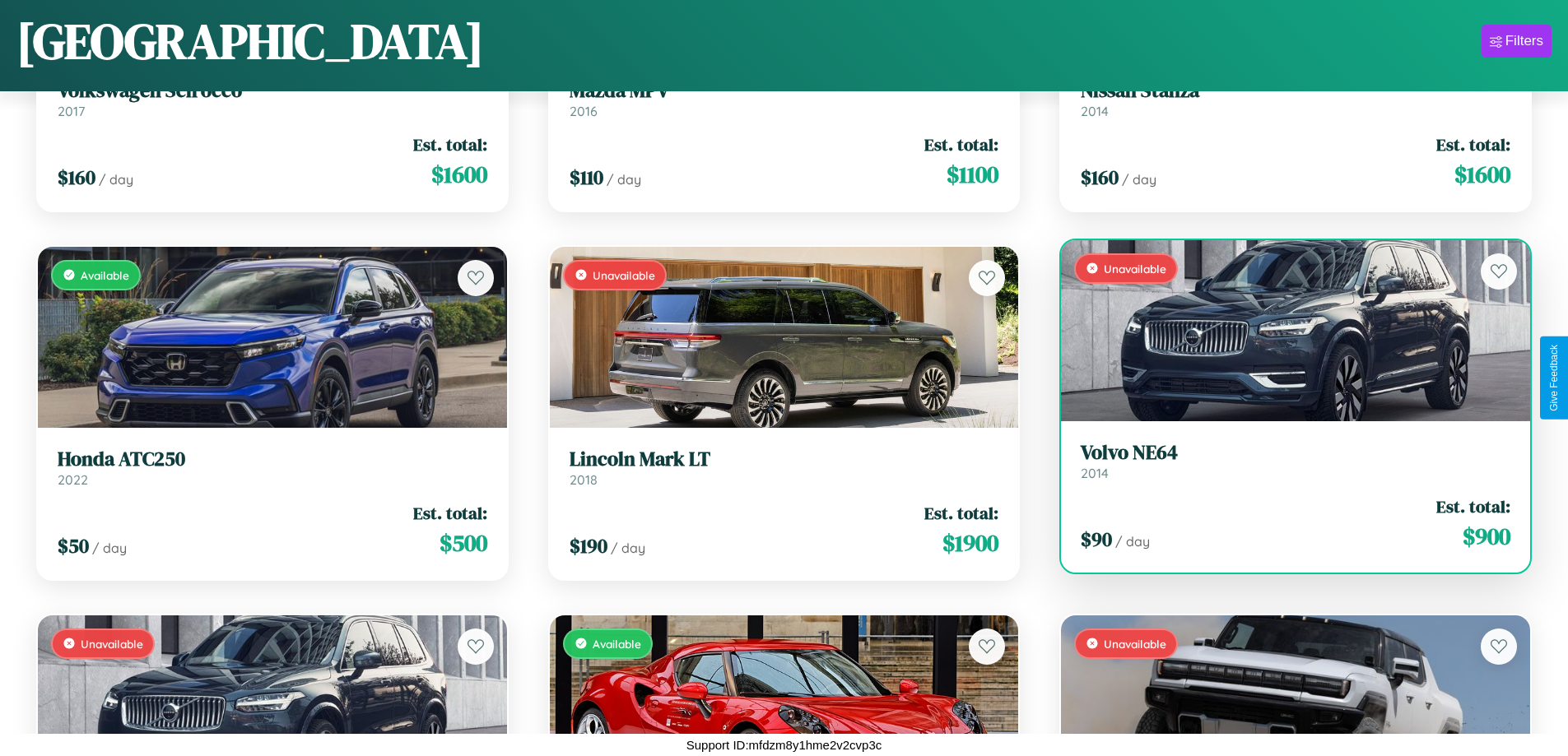
click at [1284, 330] on div "Unavailable" at bounding box center [1296, 330] width 469 height 181
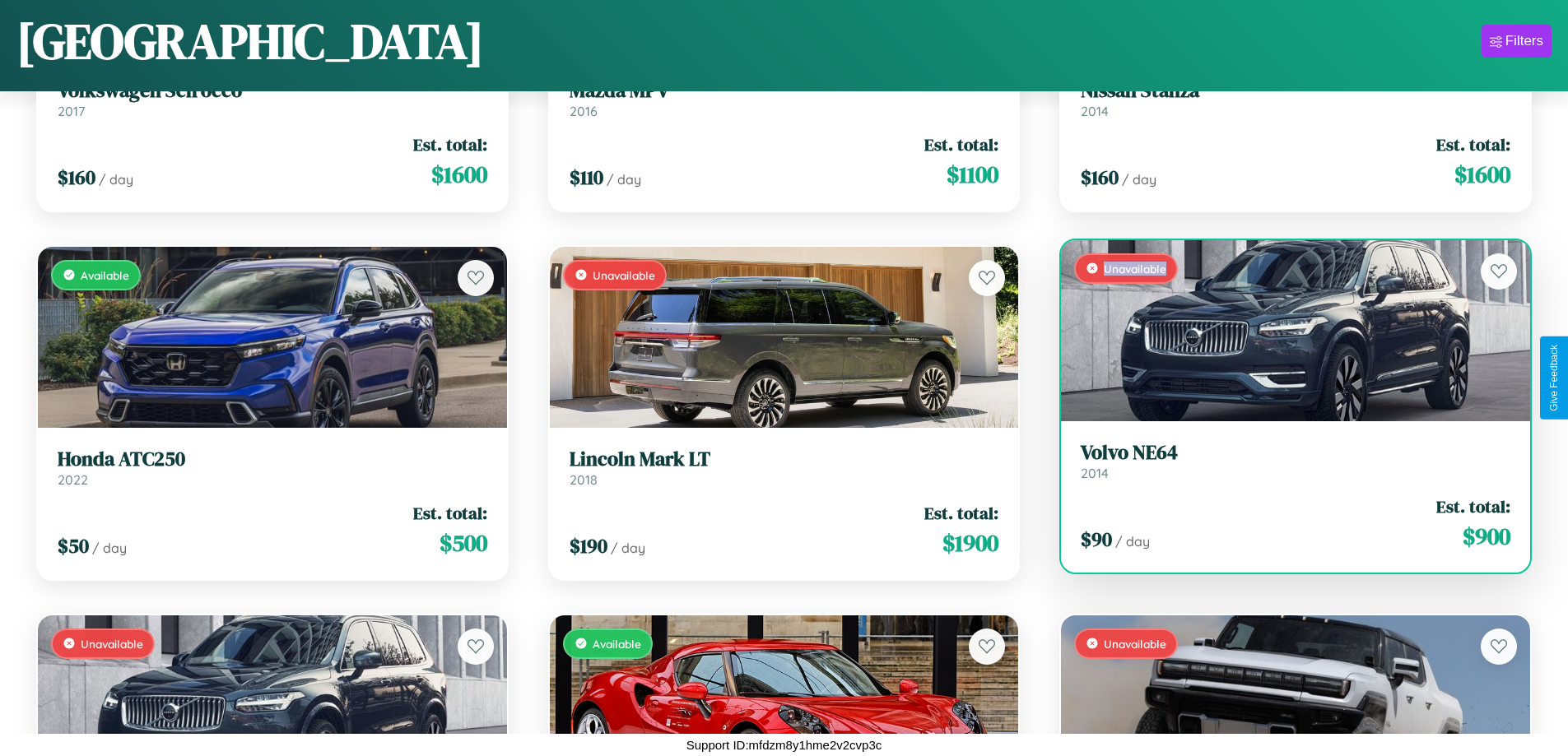
click at [1284, 330] on div "Unavailable" at bounding box center [1296, 330] width 469 height 181
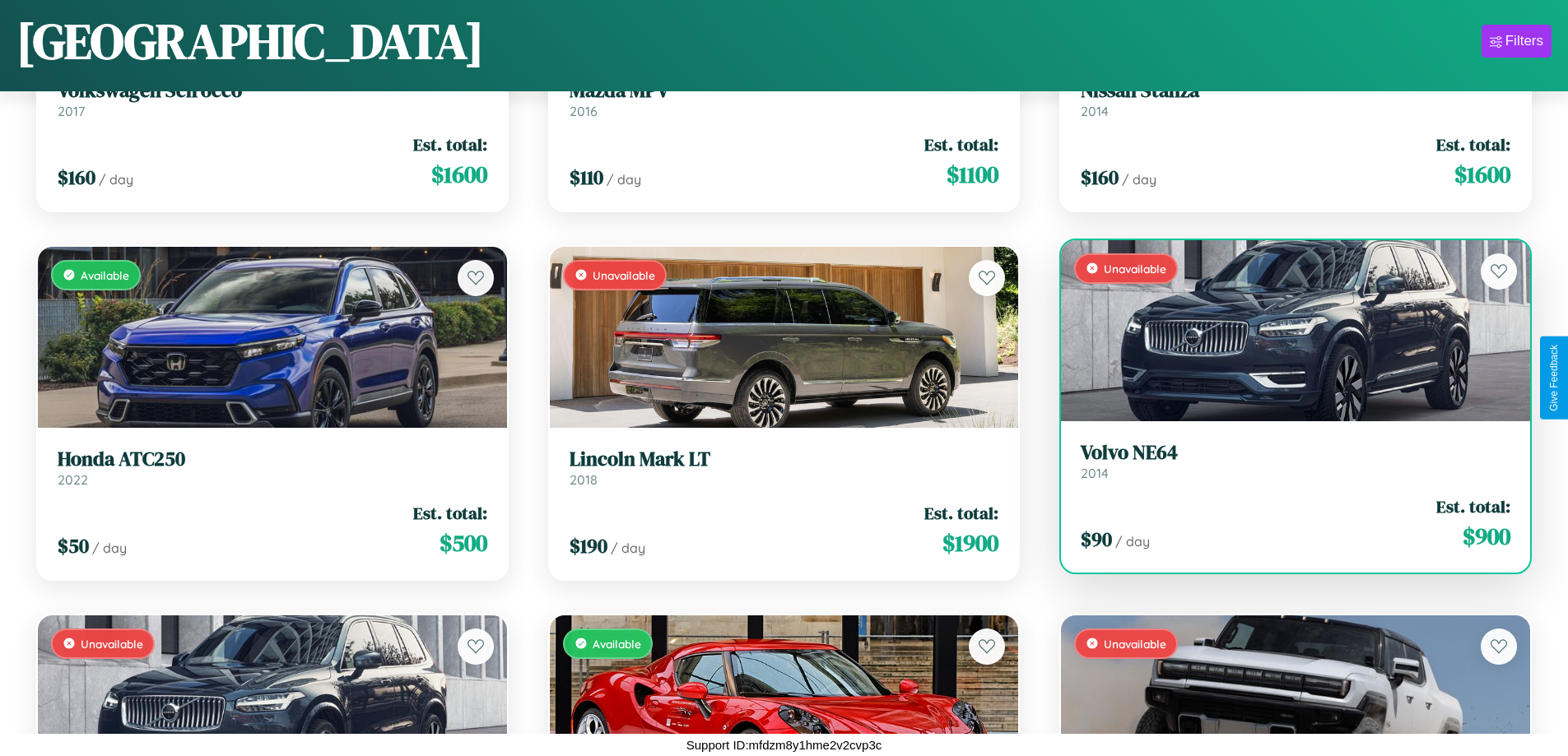
click at [1284, 460] on h3 "Volvo NE64" at bounding box center [1296, 453] width 430 height 24
